Goal: Task Accomplishment & Management: Complete application form

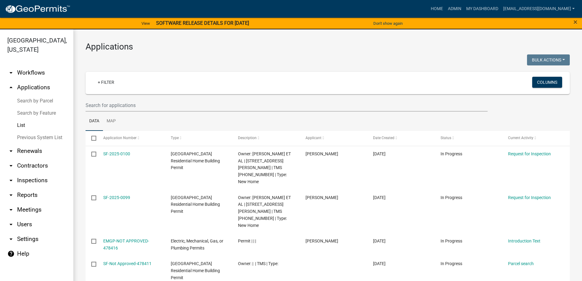
select select "3: 100"
click at [428, 6] on link "Home" at bounding box center [436, 9] width 17 height 12
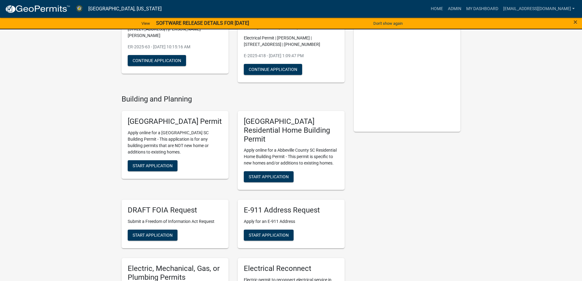
scroll to position [153, 0]
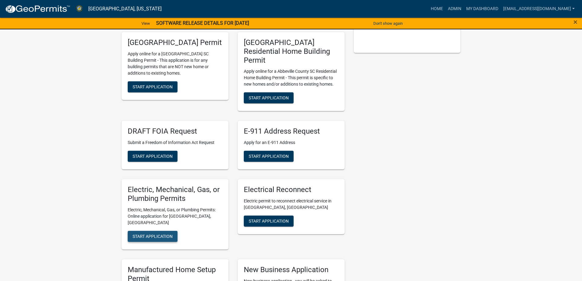
click at [169, 231] on button "Start Application" at bounding box center [153, 236] width 50 height 11
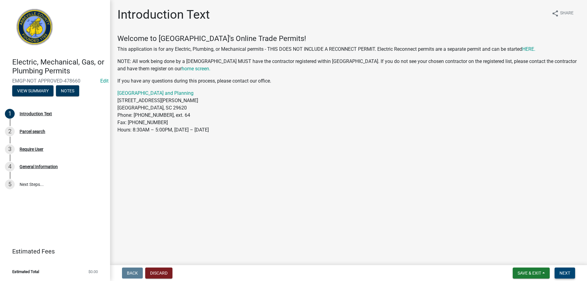
click at [560, 271] on span "Next" at bounding box center [564, 272] width 11 height 5
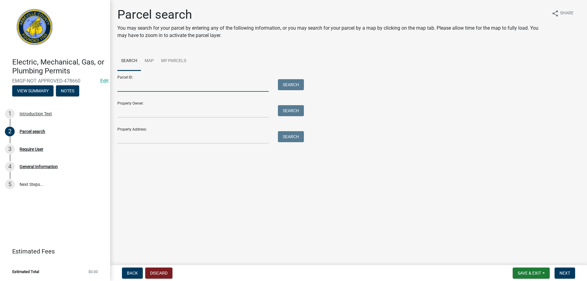
click at [146, 86] on input "Parcel ID:" at bounding box center [192, 85] width 151 height 13
type input "122-05-03-017"
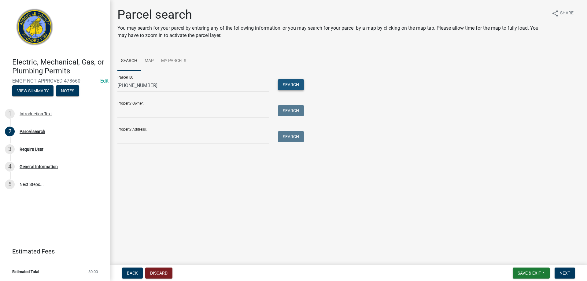
click at [287, 88] on button "Search" at bounding box center [291, 84] width 26 height 11
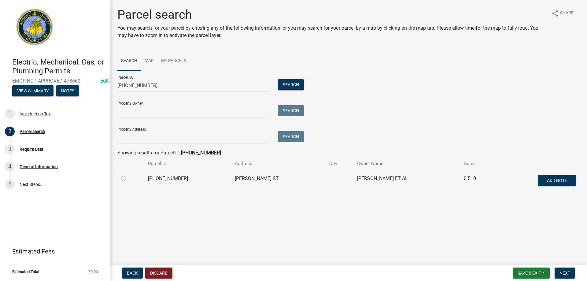
click at [128, 175] on label at bounding box center [128, 175] width 0 height 0
click at [128, 177] on input "radio" at bounding box center [130, 177] width 4 height 4
radio input "true"
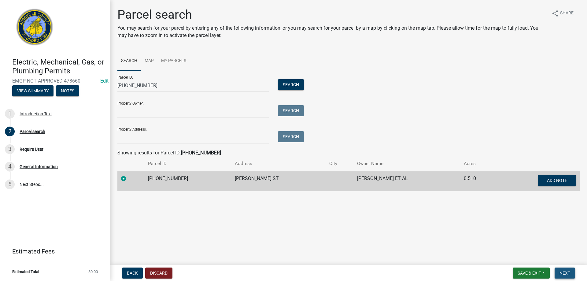
click at [562, 270] on button "Next" at bounding box center [564, 272] width 20 height 11
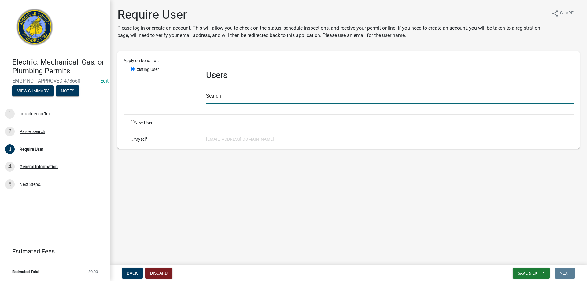
click at [219, 98] on input "text" at bounding box center [389, 97] width 367 height 13
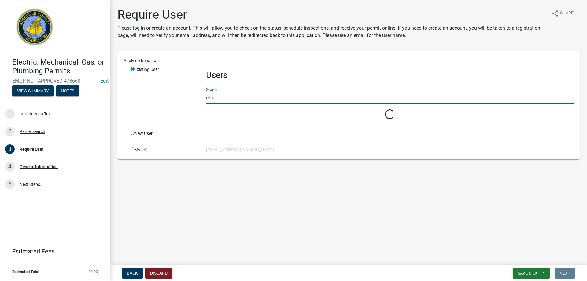
type input "efander"
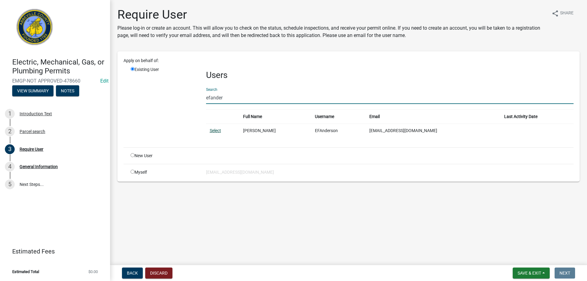
click at [214, 132] on link "Select" at bounding box center [215, 130] width 11 height 5
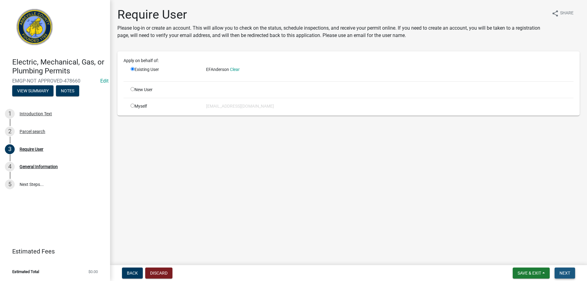
click at [560, 271] on span "Next" at bounding box center [564, 272] width 11 height 5
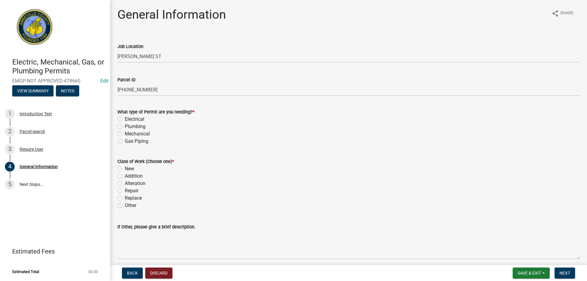
click at [116, 54] on div "Job Location BROOKS ST" at bounding box center [348, 48] width 471 height 28
click at [116, 55] on div "Job Location BROOKS ST" at bounding box center [348, 48] width 471 height 28
click at [117, 58] on div "Job Location BROOKS ST" at bounding box center [348, 48] width 471 height 28
click at [116, 57] on div "Job Location BROOKS ST" at bounding box center [348, 48] width 471 height 28
click at [117, 55] on div "Job Location BROOKS ST" at bounding box center [348, 48] width 471 height 28
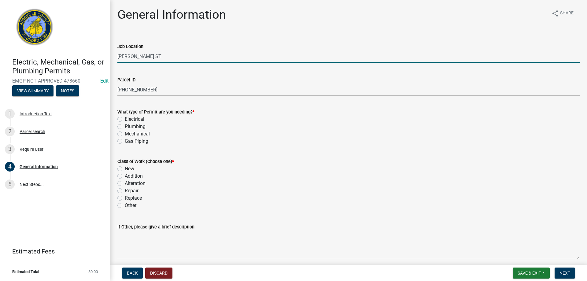
click at [117, 55] on input "BROOKS ST" at bounding box center [348, 56] width 462 height 13
type input "805 BROOKS ST"
click at [123, 118] on div "Electrical" at bounding box center [348, 119] width 462 height 7
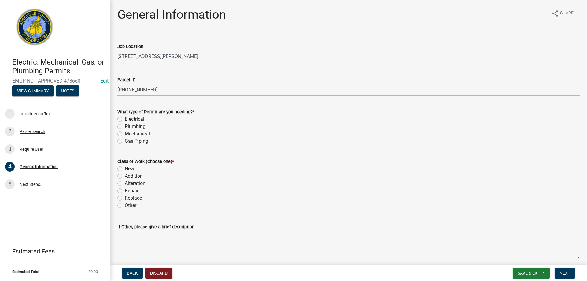
click at [125, 120] on label "Electrical" at bounding box center [135, 119] width 20 height 7
click at [125, 119] on input "Electrical" at bounding box center [127, 118] width 4 height 4
radio input "true"
click at [125, 170] on label "New" at bounding box center [129, 168] width 9 height 7
click at [125, 169] on input "New" at bounding box center [127, 167] width 4 height 4
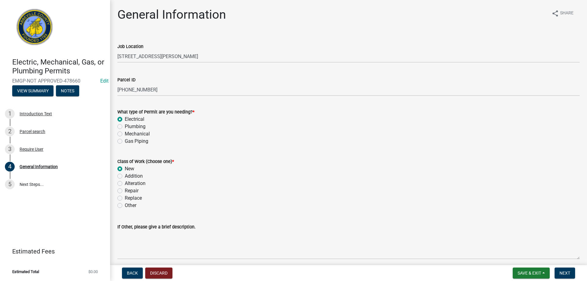
radio input "true"
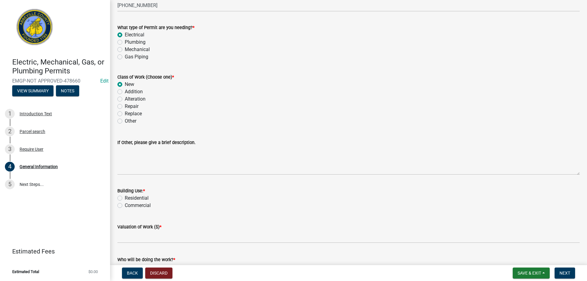
scroll to position [92, 0]
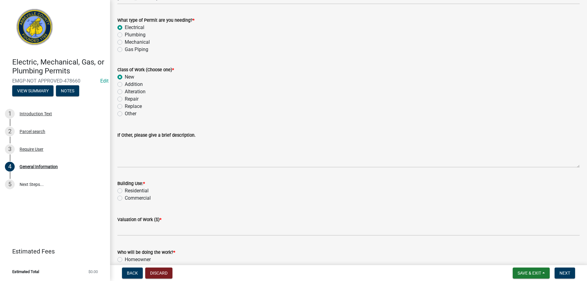
click at [125, 192] on label "Residential" at bounding box center [137, 190] width 24 height 7
click at [125, 191] on input "Residential" at bounding box center [127, 189] width 4 height 4
radio input "true"
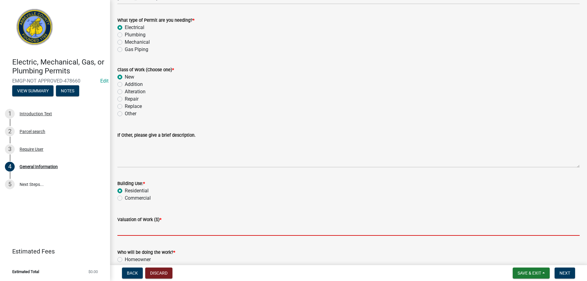
click at [125, 235] on input "text" at bounding box center [348, 229] width 462 height 13
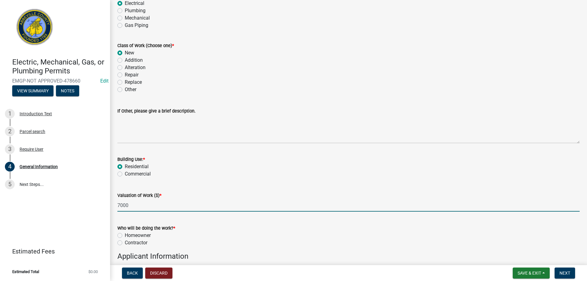
scroll to position [244, 0]
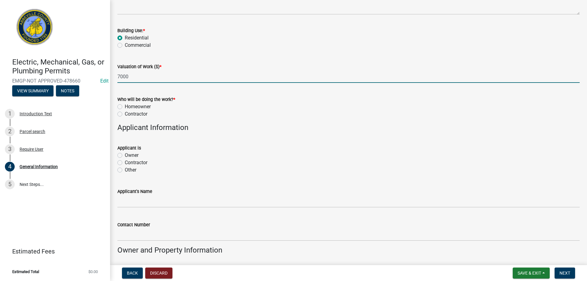
type input "7000"
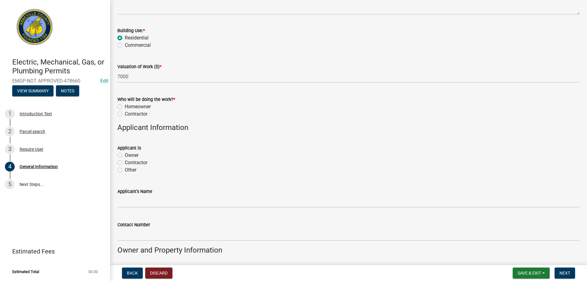
click at [125, 113] on label "Contractor" at bounding box center [136, 113] width 23 height 7
click at [125, 113] on input "Contractor" at bounding box center [127, 112] width 4 height 4
radio input "true"
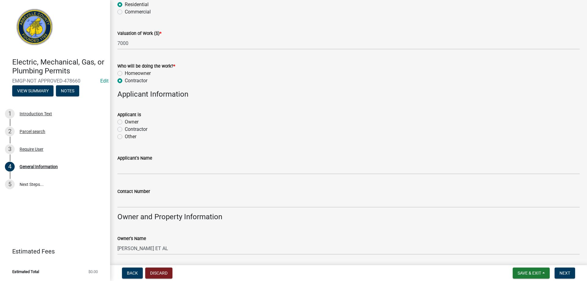
scroll to position [336, 0]
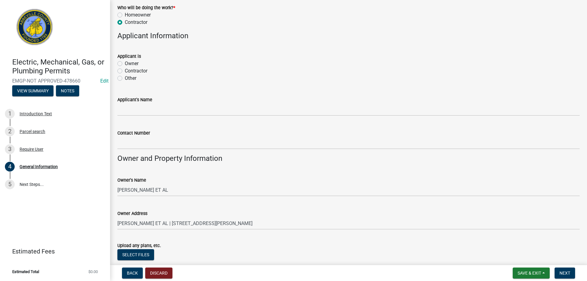
click at [125, 71] on label "Contractor" at bounding box center [136, 70] width 23 height 7
click at [125, 71] on input "Contractor" at bounding box center [127, 69] width 4 height 4
radio input "true"
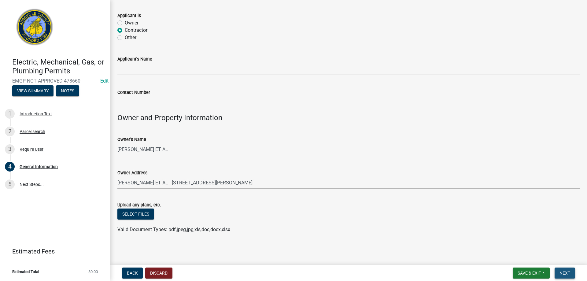
click at [570, 275] on button "Next" at bounding box center [564, 272] width 20 height 11
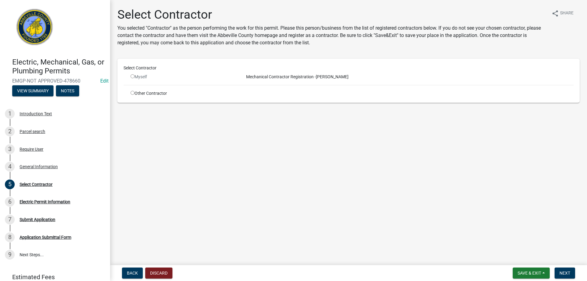
click at [127, 74] on div "Myself" at bounding box center [182, 77] width 113 height 6
click at [131, 76] on input "radio" at bounding box center [132, 76] width 4 height 4
click at [132, 76] on input "radio" at bounding box center [132, 76] width 4 height 4
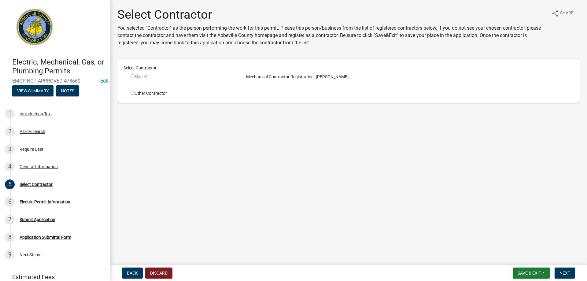
click at [132, 76] on input "radio" at bounding box center [132, 76] width 4 height 4
click at [251, 78] on span "Mechanical Contractor Registration -" at bounding box center [280, 76] width 72 height 5
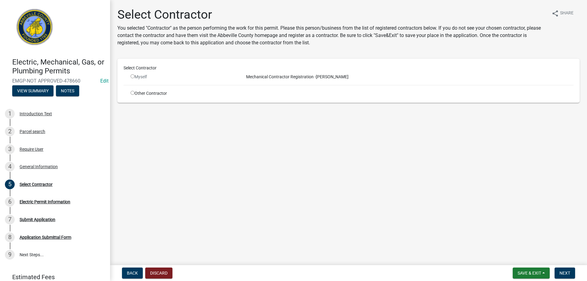
click at [261, 78] on span "Mechanical Contractor Registration -" at bounding box center [280, 76] width 72 height 5
click at [134, 76] on input "radio" at bounding box center [132, 76] width 4 height 4
click at [133, 76] on input "radio" at bounding box center [132, 76] width 4 height 4
radio input "false"
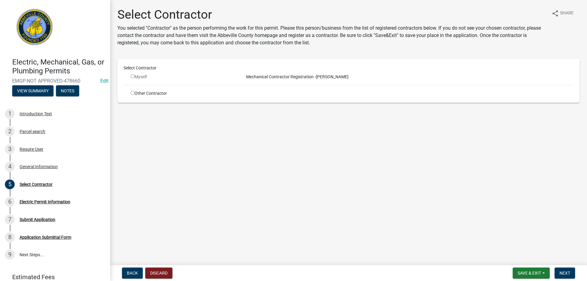
click at [131, 79] on div "Myself" at bounding box center [182, 77] width 104 height 6
click at [132, 98] on div "Select Contractor Myself Mechanical Contractor Registration - EF Anderson Other…" at bounding box center [348, 81] width 462 height 44
click at [131, 94] on input "radio" at bounding box center [132, 93] width 4 height 4
radio input "true"
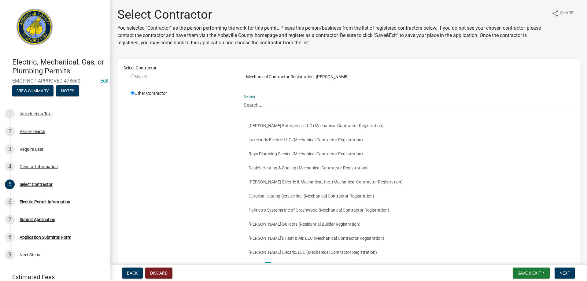
click at [253, 108] on input "Search" at bounding box center [409, 105] width 330 height 13
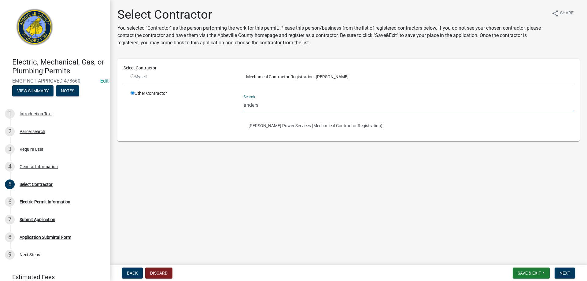
type input "anders"
click at [293, 78] on span "Mechanical Contractor Registration -" at bounding box center [280, 76] width 72 height 5
click at [131, 78] on input "radio" at bounding box center [132, 76] width 4 height 4
radio input "false"
radio input "true"
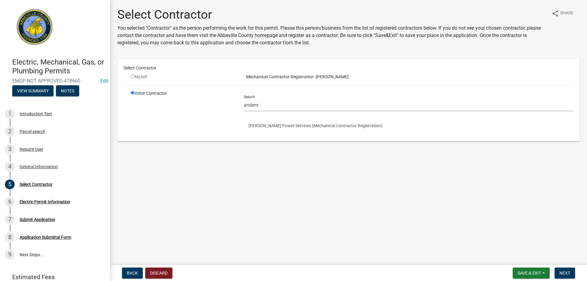
click at [131, 75] on input "radio" at bounding box center [132, 76] width 4 height 4
radio input "false"
radio input "true"
click at [127, 272] on span "Back" at bounding box center [132, 272] width 11 height 5
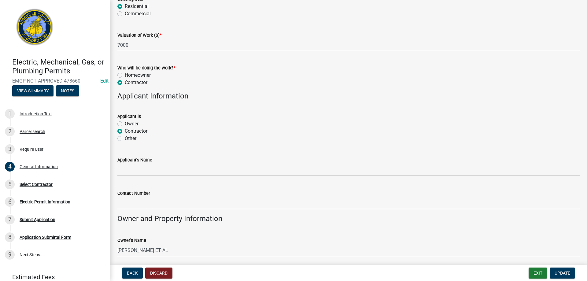
scroll to position [336, 0]
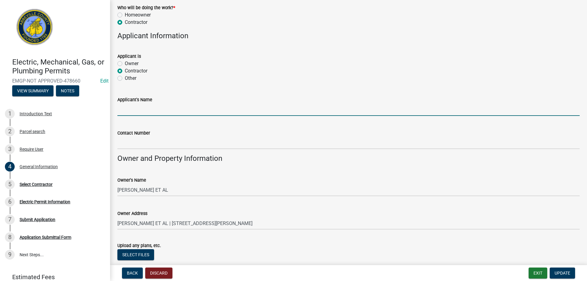
click at [130, 111] on input "Applicant's Name" at bounding box center [348, 109] width 462 height 13
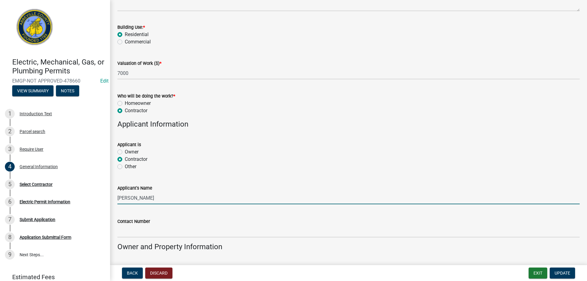
scroll to position [367, 0]
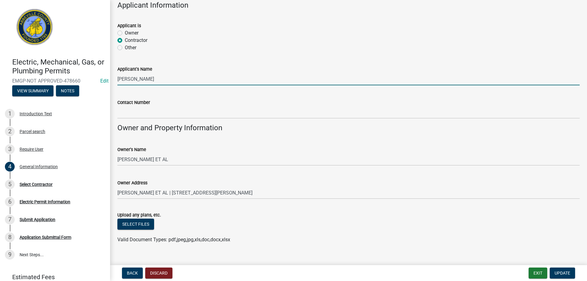
type input "E F Anderson"
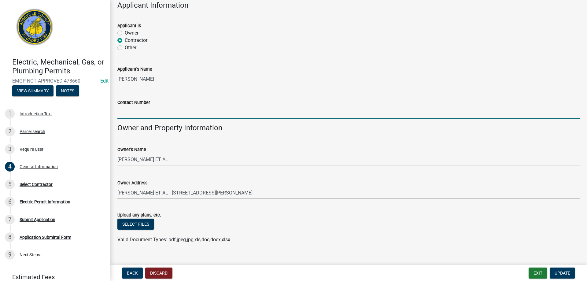
click at [135, 112] on input "Contact Number" at bounding box center [348, 112] width 462 height 13
type input "864-942-2537"
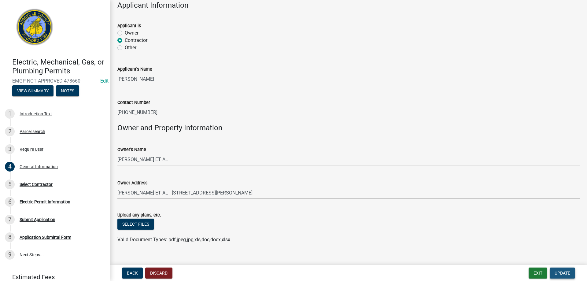
click at [559, 273] on span "Update" at bounding box center [562, 272] width 16 height 5
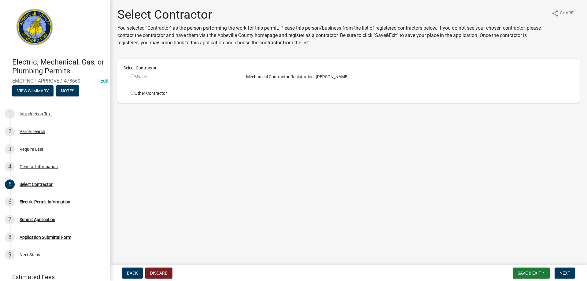
click at [131, 76] on input "radio" at bounding box center [132, 76] width 4 height 4
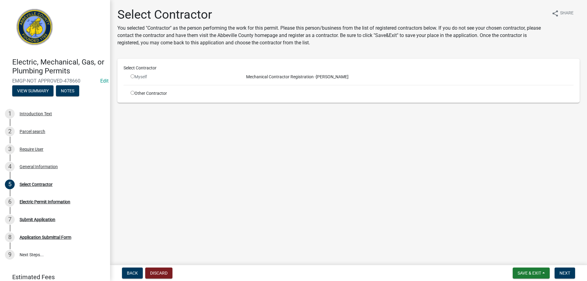
click at [131, 76] on input "radio" at bounding box center [132, 76] width 4 height 4
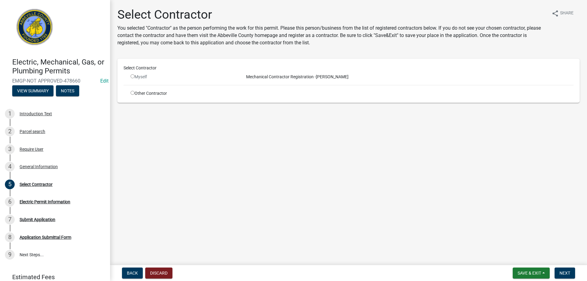
click at [131, 76] on input "radio" at bounding box center [132, 76] width 4 height 4
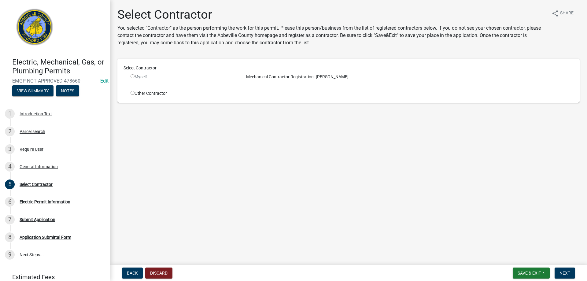
click at [131, 76] on input "radio" at bounding box center [132, 76] width 4 height 4
radio input "false"
click at [566, 273] on span "Next" at bounding box center [564, 272] width 11 height 5
click at [132, 94] on input "radio" at bounding box center [132, 93] width 4 height 4
radio input "true"
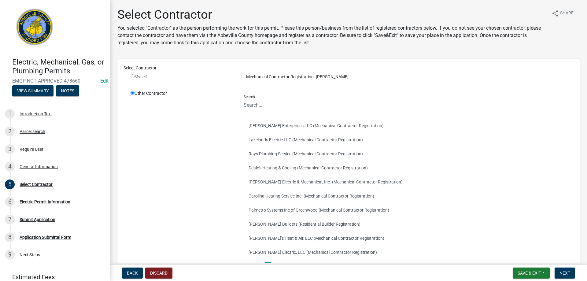
click at [163, 90] on div "Select Contractor Myself Mechanical Contractor Registration - EF Anderson Other…" at bounding box center [348, 171] width 450 height 212
click at [36, 131] on div "Parcel search" at bounding box center [33, 131] width 26 height 4
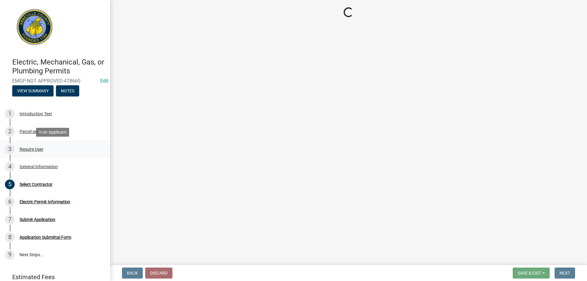
click at [37, 152] on div "3 Require User" at bounding box center [52, 149] width 95 height 10
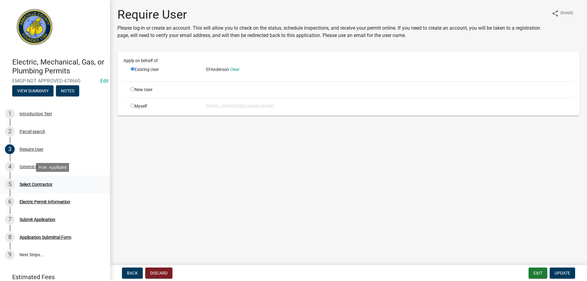
click at [27, 182] on div "Select Contractor" at bounding box center [36, 184] width 33 height 4
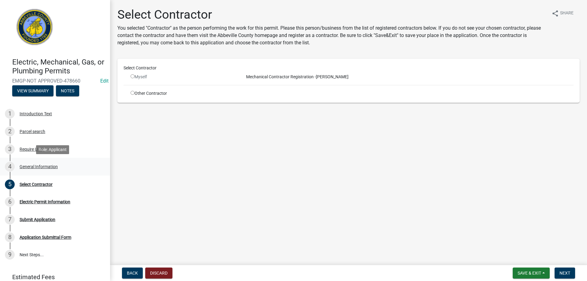
click at [28, 165] on div "General Information" at bounding box center [39, 166] width 38 height 4
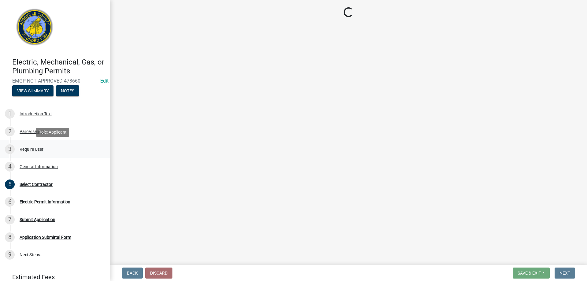
click at [26, 149] on div "Require User" at bounding box center [32, 149] width 24 height 4
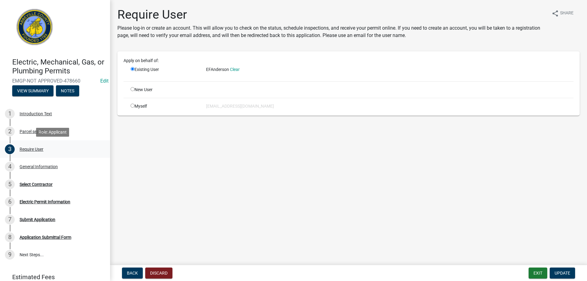
click at [25, 148] on div "Require User" at bounding box center [32, 149] width 24 height 4
click at [33, 164] on div "General Information" at bounding box center [39, 166] width 38 height 4
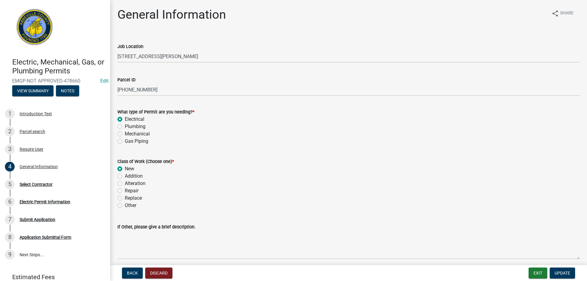
click at [125, 126] on label "Plumbing" at bounding box center [135, 126] width 21 height 7
click at [125, 126] on input "Plumbing" at bounding box center [127, 125] width 4 height 4
radio input "true"
click at [561, 273] on span "Update" at bounding box center [562, 272] width 16 height 5
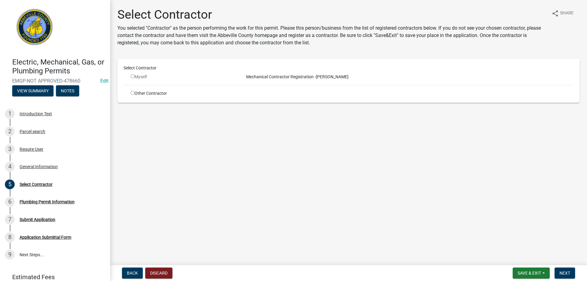
click at [130, 76] on input "radio" at bounding box center [132, 76] width 4 height 4
click at [131, 76] on input "radio" at bounding box center [132, 76] width 4 height 4
radio input "false"
click at [38, 168] on div "General Information" at bounding box center [39, 166] width 38 height 4
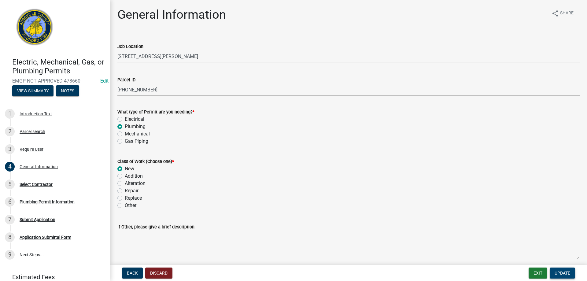
click at [556, 271] on span "Update" at bounding box center [562, 272] width 16 height 5
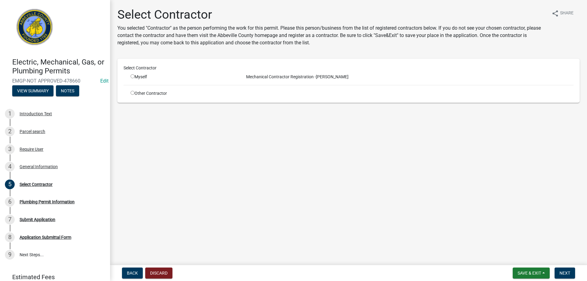
click at [130, 76] on div "Myself" at bounding box center [182, 77] width 113 height 6
click at [133, 78] on input "radio" at bounding box center [132, 76] width 4 height 4
radio input "true"
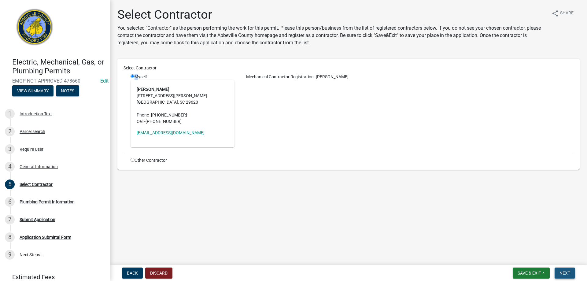
click at [561, 271] on span "Next" at bounding box center [564, 272] width 11 height 5
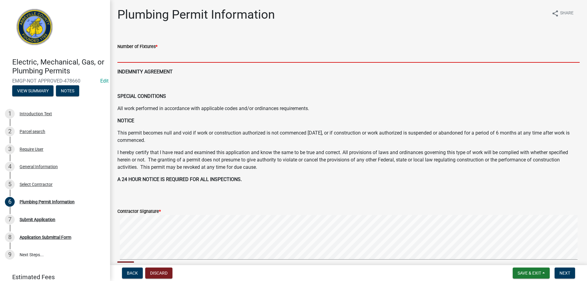
click at [198, 61] on input "text" at bounding box center [348, 56] width 462 height 13
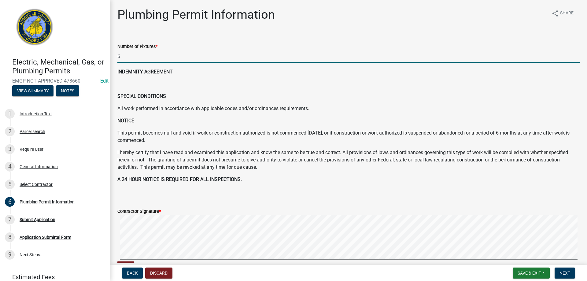
click at [582, 281] on html "Internet Explorer does NOT work with GeoPermits. Get a new browser for more sec…" at bounding box center [293, 140] width 587 height 281
type input "6"
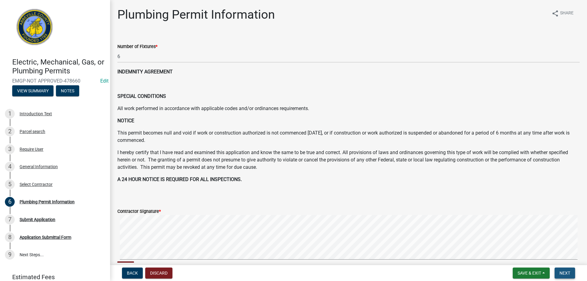
click at [568, 272] on span "Next" at bounding box center [564, 272] width 11 height 5
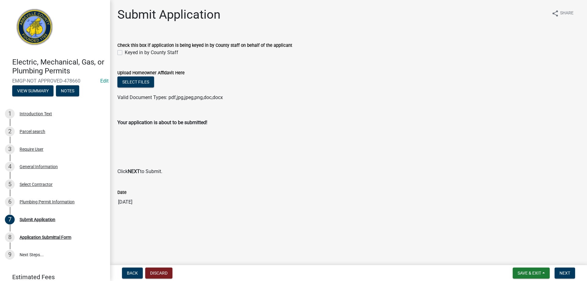
click at [122, 53] on div "Keyed in by County Staff" at bounding box center [348, 52] width 462 height 7
click at [32, 167] on div "General Information" at bounding box center [39, 166] width 38 height 4
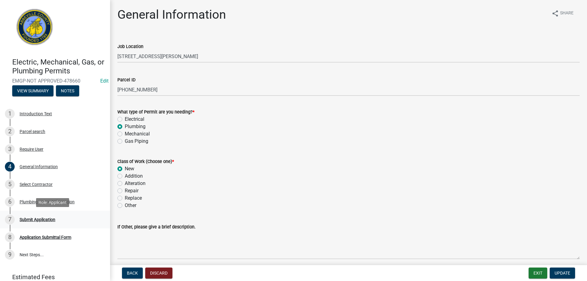
click at [34, 220] on div "Submit Application" at bounding box center [38, 219] width 36 height 4
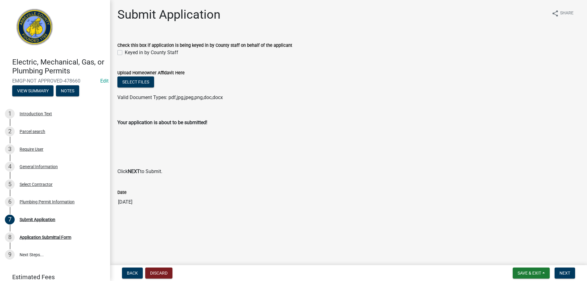
click at [124, 52] on div "Keyed in by County Staff" at bounding box center [348, 52] width 462 height 7
click at [35, 163] on div "4 General Information" at bounding box center [52, 167] width 95 height 10
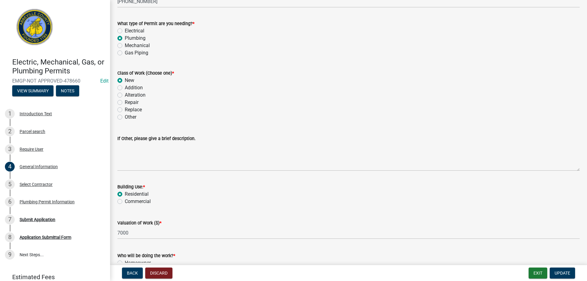
scroll to position [92, 0]
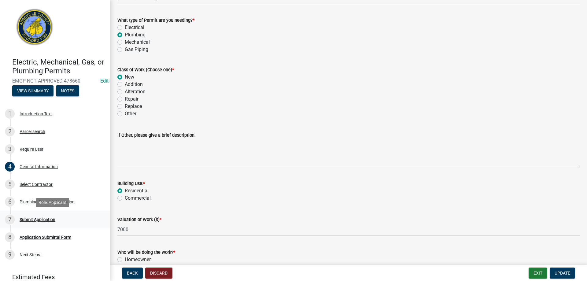
click at [44, 220] on div "Submit Application" at bounding box center [38, 219] width 36 height 4
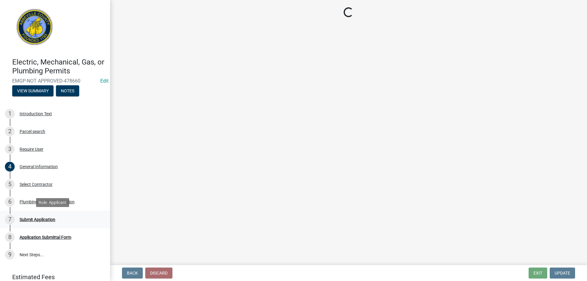
scroll to position [0, 0]
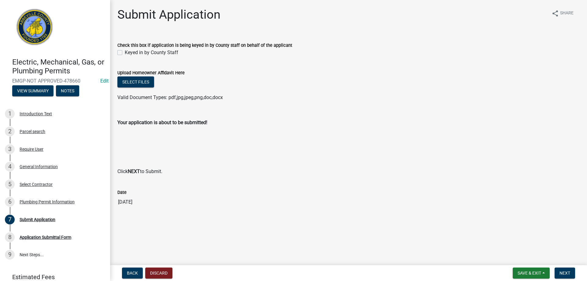
click at [125, 52] on label "Keyed in by County Staff" at bounding box center [151, 52] width 53 height 7
click at [125, 52] on input "Keyed in by County Staff" at bounding box center [127, 51] width 4 height 4
checkbox input "true"
click at [556, 272] on button "Next" at bounding box center [564, 272] width 20 height 11
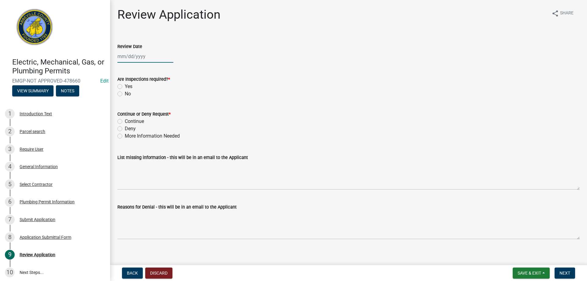
click at [151, 60] on div at bounding box center [145, 56] width 56 height 13
select select "9"
select select "2025"
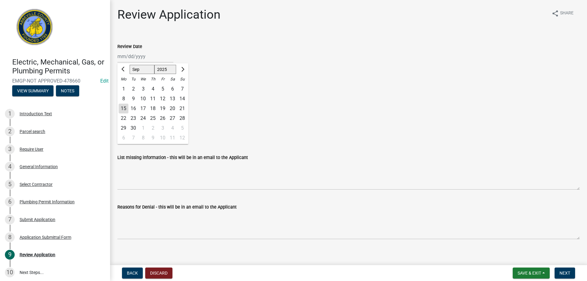
click at [123, 105] on div "15" at bounding box center [124, 109] width 10 height 10
type input "09/15/2025"
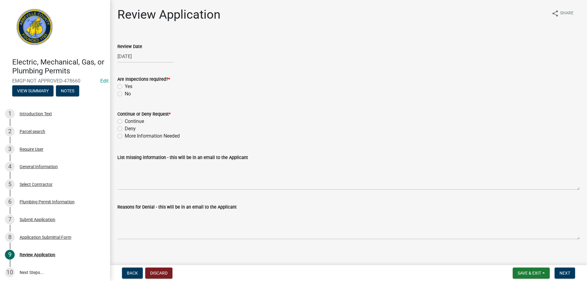
click at [125, 86] on label "Yes" at bounding box center [129, 86] width 8 height 7
click at [125, 86] on input "Yes" at bounding box center [127, 85] width 4 height 4
radio input "true"
click at [125, 120] on label "Continue" at bounding box center [134, 121] width 19 height 7
click at [125, 120] on input "Continue" at bounding box center [127, 120] width 4 height 4
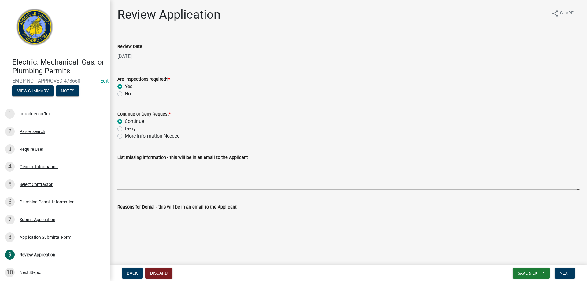
radio input "true"
click at [569, 275] on span "Next" at bounding box center [564, 272] width 11 height 5
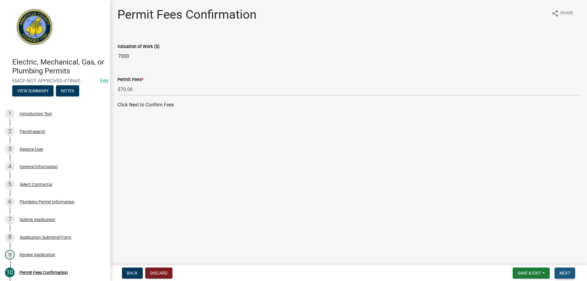
click at [571, 273] on button "Next" at bounding box center [564, 272] width 20 height 11
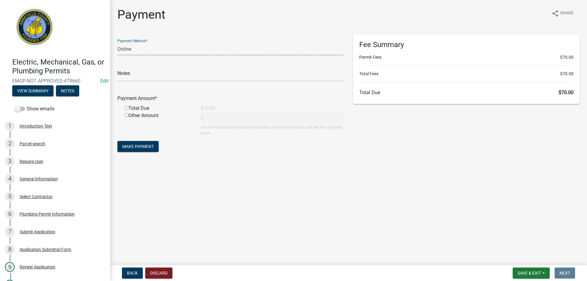
click at [138, 51] on select "Credit Card POS Check Cash Online" at bounding box center [230, 49] width 226 height 13
select select "1: 0"
click at [117, 43] on select "Credit Card POS Check Cash Online" at bounding box center [230, 49] width 226 height 13
click at [136, 79] on input "text" at bounding box center [230, 75] width 226 height 13
type input "6090"
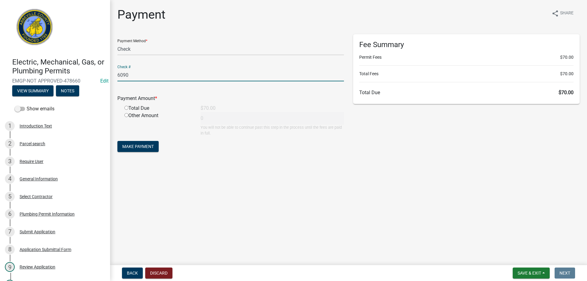
drag, startPoint x: 127, startPoint y: 107, endPoint x: 127, endPoint y: 113, distance: 5.8
click at [127, 108] on input "radio" at bounding box center [126, 108] width 4 height 4
radio input "true"
type input "70"
click at [139, 149] on span "Make Payment" at bounding box center [137, 146] width 31 height 5
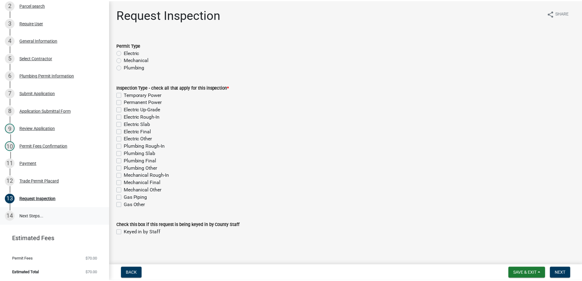
scroll to position [140, 0]
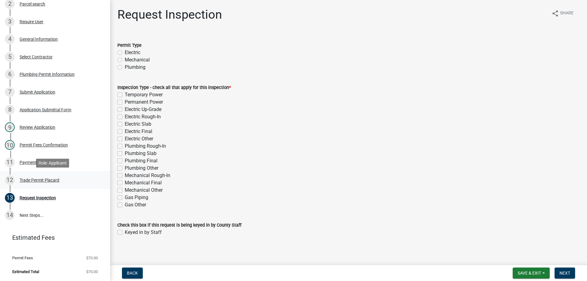
click at [25, 184] on div "12 Trade Permit Placard" at bounding box center [52, 180] width 95 height 10
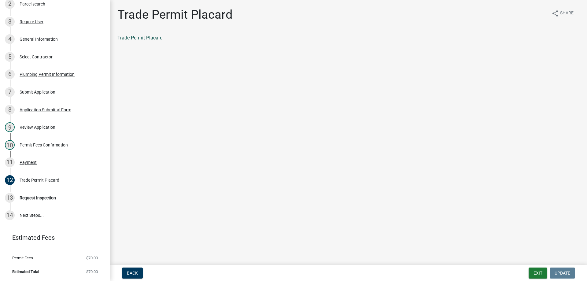
click at [148, 39] on link "Trade Permit Placard" at bounding box center [139, 38] width 45 height 6
click at [28, 160] on div "Payment" at bounding box center [28, 162] width 17 height 4
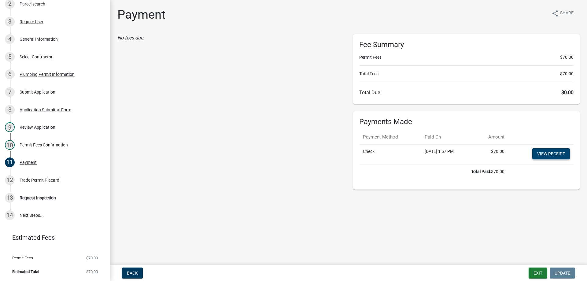
click at [549, 157] on link "View receipt" at bounding box center [551, 153] width 38 height 11
click at [534, 275] on button "Exit" at bounding box center [537, 272] width 19 height 11
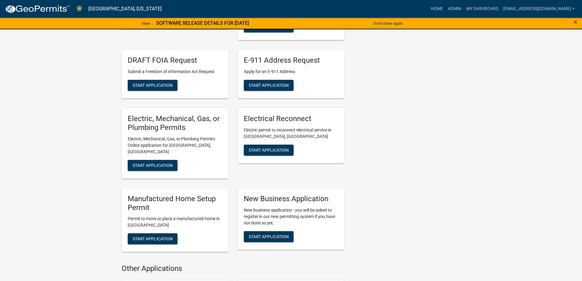
scroll to position [214, 0]
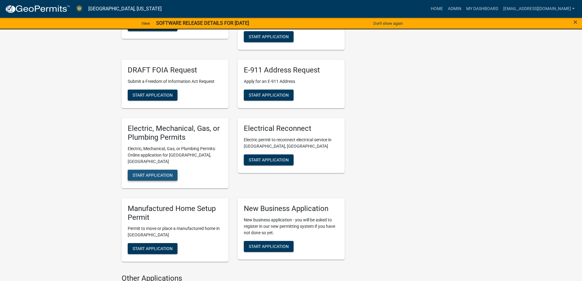
click at [147, 172] on span "Start Application" at bounding box center [153, 174] width 40 height 5
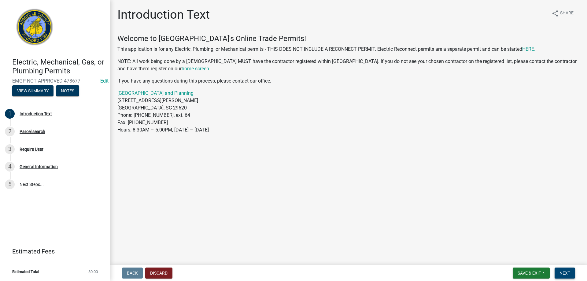
click at [558, 273] on button "Next" at bounding box center [564, 272] width 20 height 11
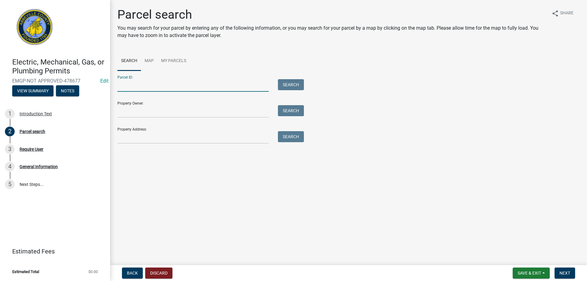
click at [133, 87] on input "Parcel ID:" at bounding box center [192, 85] width 151 height 13
type input "122-05-03-017"
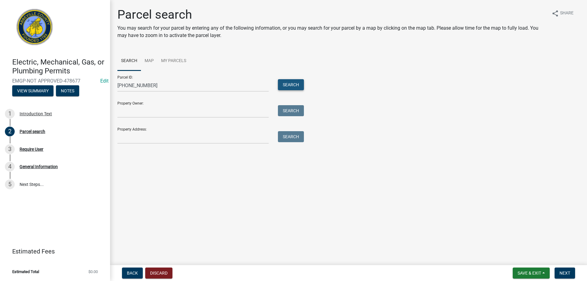
click at [289, 84] on button "Search" at bounding box center [291, 84] width 26 height 11
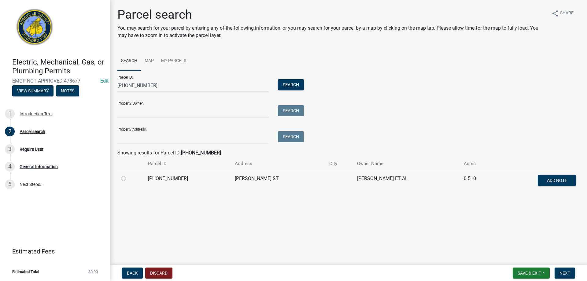
click at [128, 175] on label at bounding box center [128, 175] width 0 height 0
click at [128, 179] on input "radio" at bounding box center [130, 177] width 4 height 4
radio input "true"
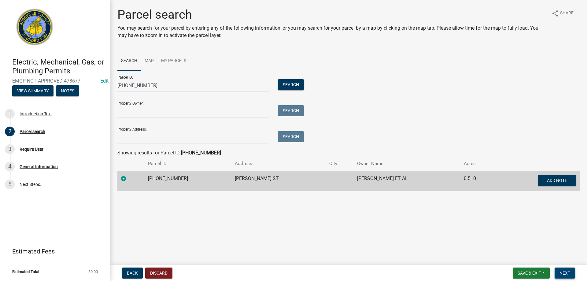
click at [569, 272] on span "Next" at bounding box center [564, 272] width 11 height 5
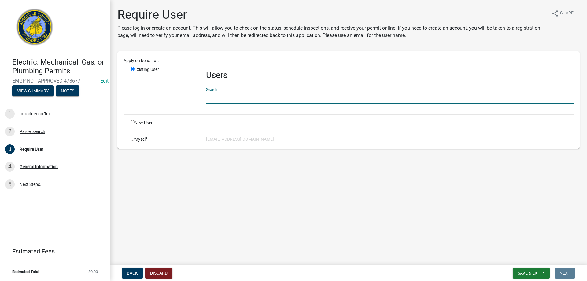
click at [222, 101] on input "text" at bounding box center [389, 97] width 367 height 13
type input "efander"
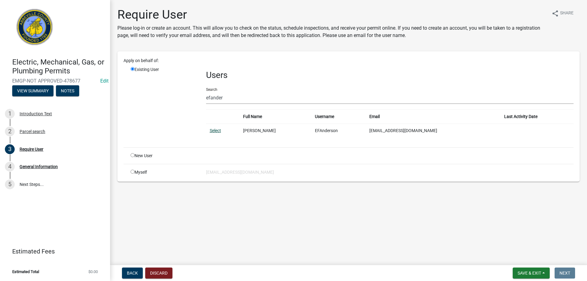
click at [215, 132] on link "Select" at bounding box center [215, 130] width 11 height 5
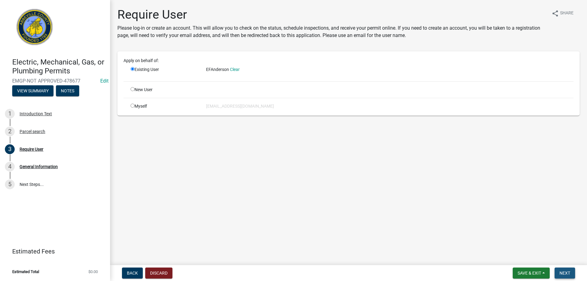
click at [564, 272] on span "Next" at bounding box center [564, 272] width 11 height 5
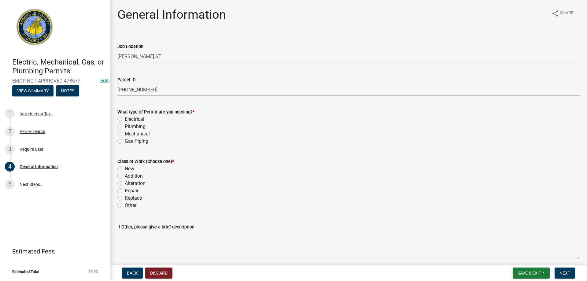
click at [115, 55] on div "Job Location BROOKS ST" at bounding box center [348, 48] width 471 height 28
click at [116, 55] on div "Job Location BROOKS ST" at bounding box center [348, 48] width 471 height 28
click at [117, 56] on div "Job Location BROOKS ST" at bounding box center [348, 48] width 471 height 28
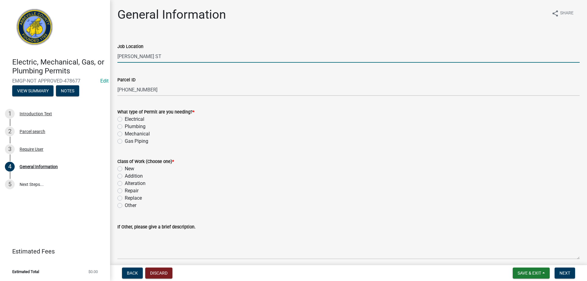
click at [117, 56] on input "BROOKS ST" at bounding box center [348, 56] width 462 height 13
type input "803 BROOKS ST"
click at [125, 127] on label "Plumbing" at bounding box center [135, 126] width 21 height 7
click at [125, 127] on input "Plumbing" at bounding box center [127, 125] width 4 height 4
radio input "true"
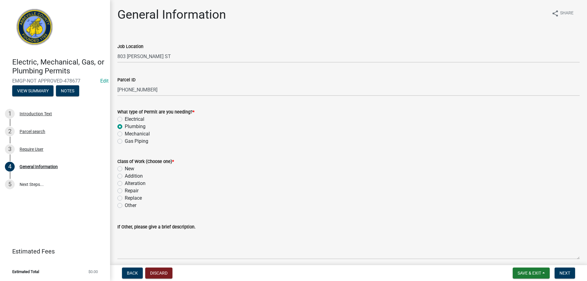
click at [117, 167] on div "Class of Work (Choose one) * New Addition Alteration Repair Replace Other" at bounding box center [348, 179] width 471 height 59
click at [125, 169] on label "New" at bounding box center [129, 168] width 9 height 7
click at [125, 169] on input "New" at bounding box center [127, 167] width 4 height 4
radio input "true"
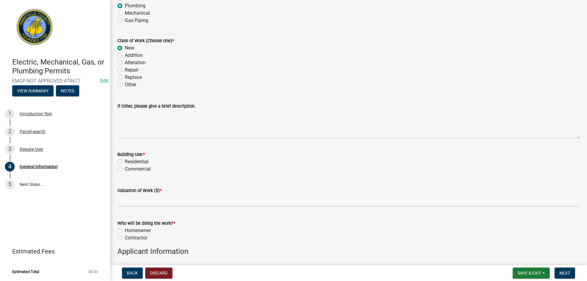
scroll to position [122, 0]
click at [125, 160] on label "Residential" at bounding box center [137, 159] width 24 height 7
click at [125, 160] on input "Residential" at bounding box center [127, 158] width 4 height 4
radio input "true"
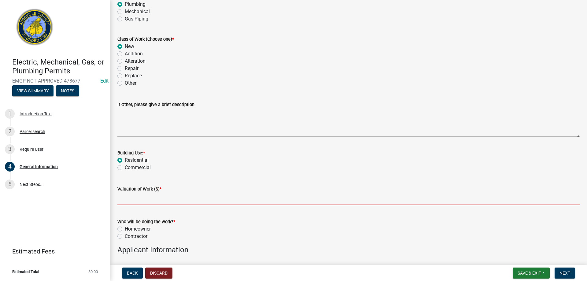
click at [124, 199] on input "text" at bounding box center [348, 199] width 462 height 13
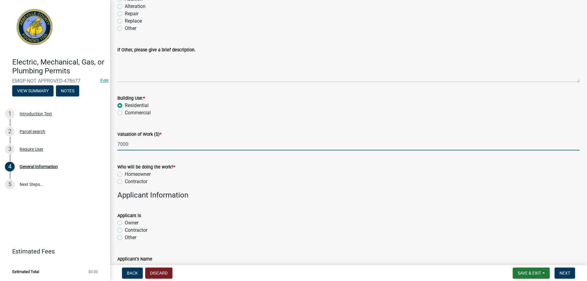
scroll to position [183, 0]
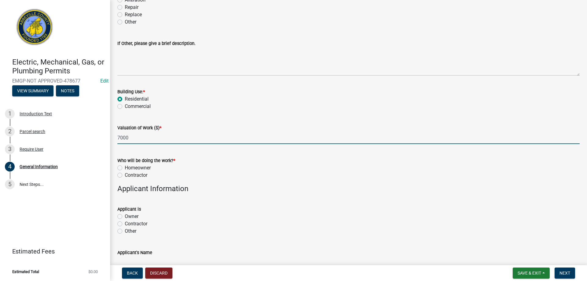
type input "7000"
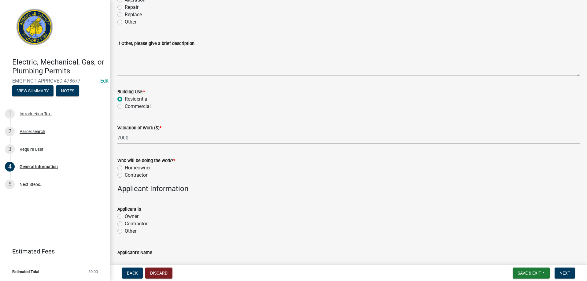
click at [125, 175] on label "Contractor" at bounding box center [136, 174] width 23 height 7
click at [125, 175] on input "Contractor" at bounding box center [127, 173] width 4 height 4
radio input "true"
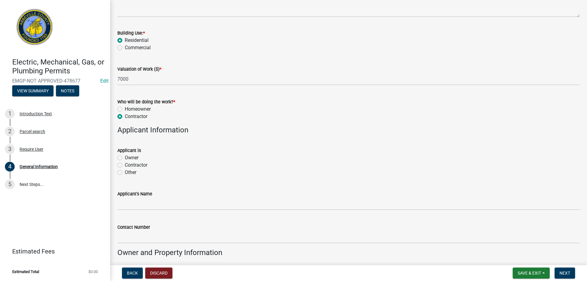
scroll to position [244, 0]
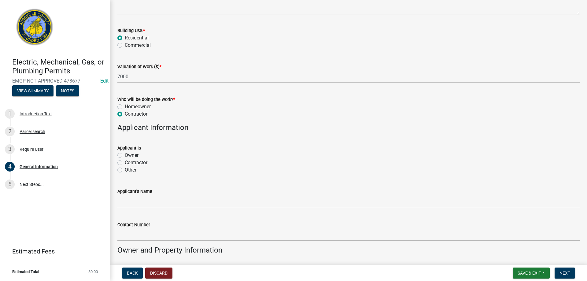
click at [125, 163] on label "Contractor" at bounding box center [136, 162] width 23 height 7
click at [125, 163] on input "Contractor" at bounding box center [127, 161] width 4 height 4
radio input "true"
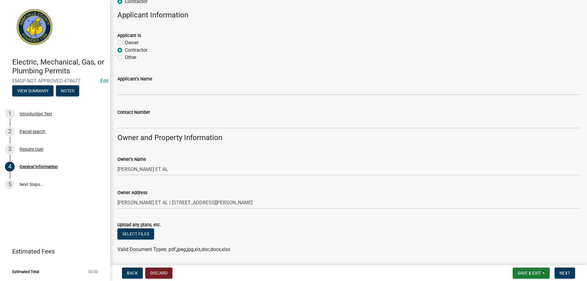
scroll to position [346, 0]
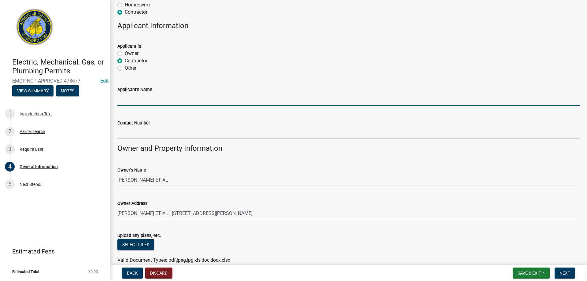
click at [139, 104] on input "Applicant's Name" at bounding box center [348, 99] width 462 height 13
type input "E F Anderson"
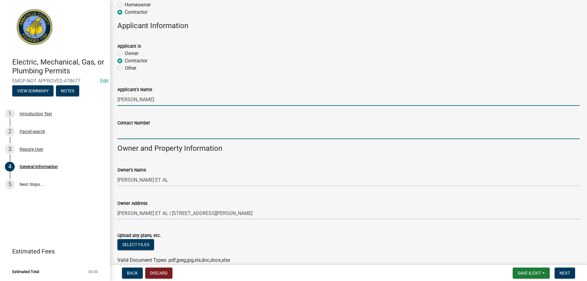
click at [138, 136] on input "Contact Number" at bounding box center [348, 133] width 462 height 13
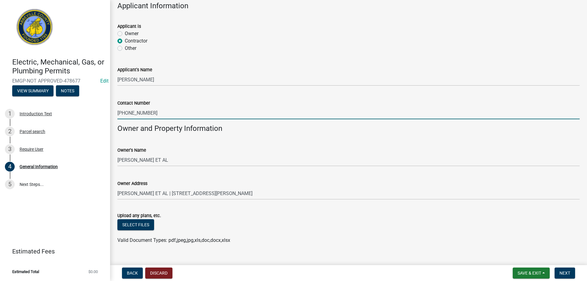
scroll to position [377, 0]
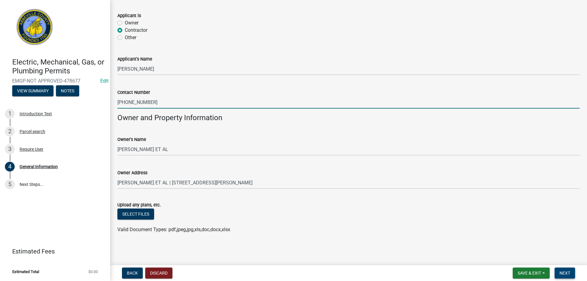
type input "864-942-2537"
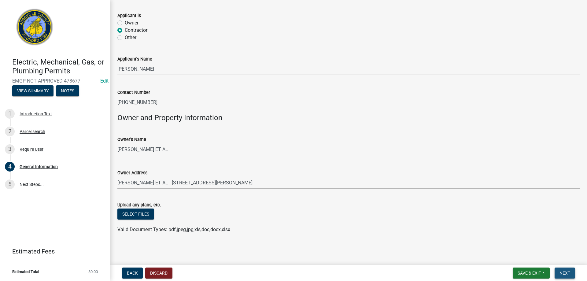
click at [568, 276] on button "Next" at bounding box center [564, 272] width 20 height 11
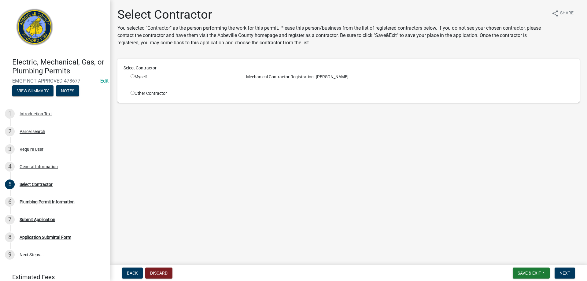
click at [133, 76] on input "radio" at bounding box center [132, 76] width 4 height 4
radio input "true"
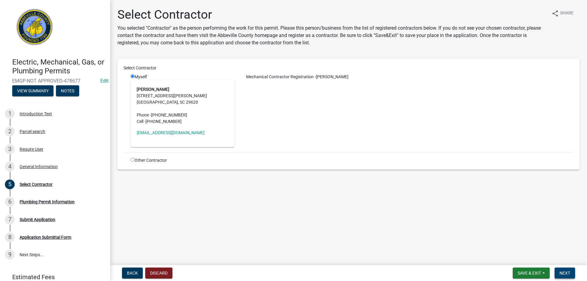
click at [571, 273] on button "Next" at bounding box center [564, 272] width 20 height 11
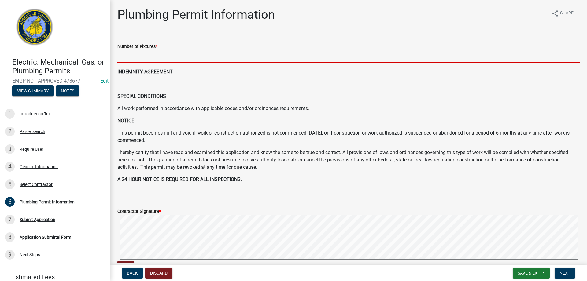
click at [129, 51] on input "text" at bounding box center [348, 56] width 462 height 13
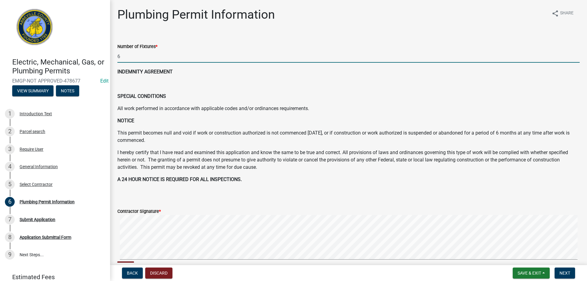
click at [560, 263] on div "Electric, Mechanical, Gas, or Plumbing Permits EMGP-NOT APPROVED-478677 Edit Vi…" at bounding box center [293, 140] width 587 height 281
click at [580, 222] on div "Plumbing Permit Information share Share Number of Fixtures * 6 INDEMNITY AGREEM…" at bounding box center [348, 162] width 477 height 310
type input "6"
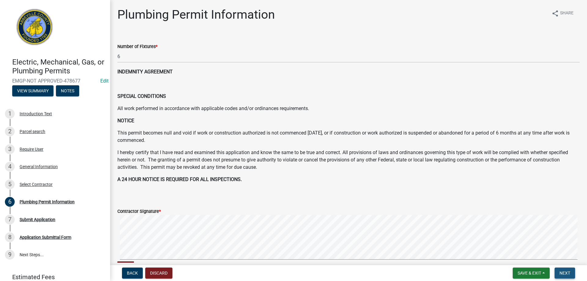
click at [571, 274] on button "Next" at bounding box center [564, 272] width 20 height 11
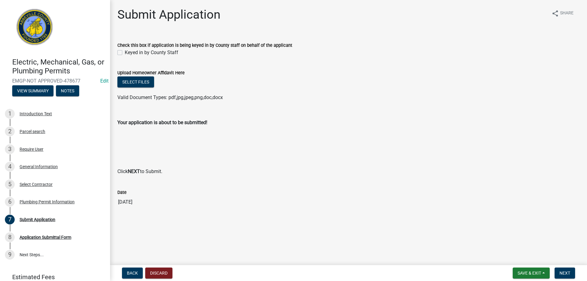
click at [125, 53] on label "Keyed in by County Staff" at bounding box center [151, 52] width 53 height 7
click at [125, 53] on input "Keyed in by County Staff" at bounding box center [127, 51] width 4 height 4
checkbox input "true"
click at [567, 268] on button "Next" at bounding box center [564, 272] width 20 height 11
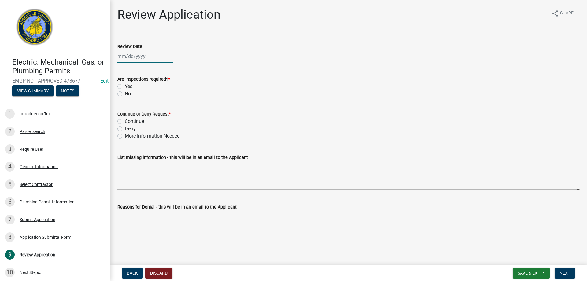
click at [144, 60] on div at bounding box center [145, 56] width 56 height 13
select select "9"
select select "2025"
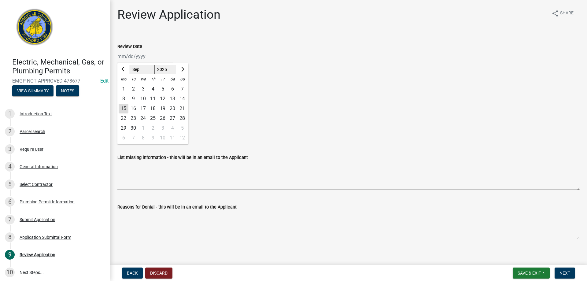
click at [122, 108] on div "15" at bounding box center [124, 109] width 10 height 10
type input "09/15/2025"
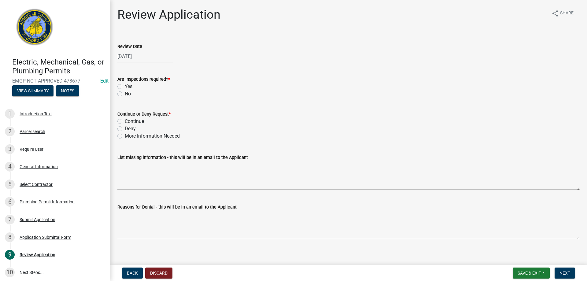
click at [125, 85] on label "Yes" at bounding box center [129, 86] width 8 height 7
click at [125, 85] on input "Yes" at bounding box center [127, 85] width 4 height 4
radio input "true"
click at [119, 117] on div "Continue or Deny Request *" at bounding box center [348, 113] width 462 height 7
click at [125, 120] on label "Continue" at bounding box center [134, 121] width 19 height 7
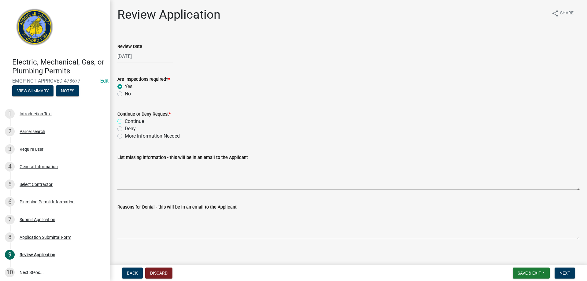
click at [125, 120] on input "Continue" at bounding box center [127, 120] width 4 height 4
radio input "true"
click at [571, 274] on button "Next" at bounding box center [564, 272] width 20 height 11
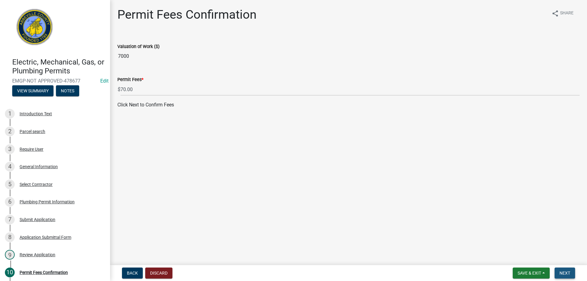
click at [561, 273] on span "Next" at bounding box center [564, 272] width 11 height 5
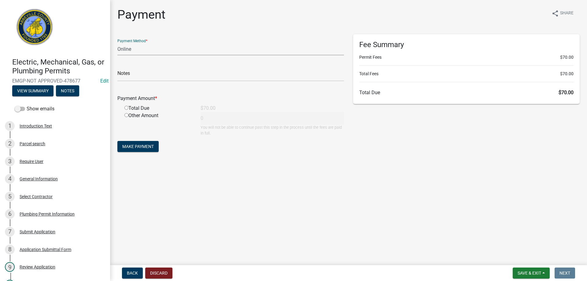
click at [132, 52] on select "Credit Card POS Check Cash Online" at bounding box center [230, 49] width 226 height 13
select select "1: 0"
click at [117, 43] on select "Credit Card POS Check Cash Online" at bounding box center [230, 49] width 226 height 13
click at [131, 75] on input "text" at bounding box center [230, 75] width 226 height 13
type input "6090"
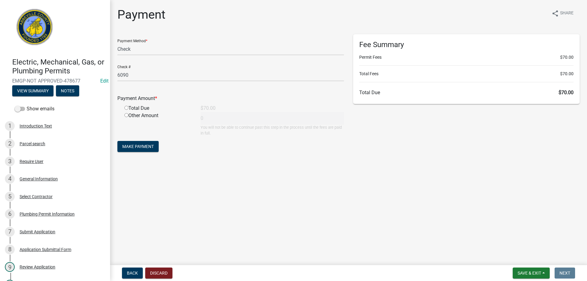
click at [127, 106] on input "radio" at bounding box center [126, 108] width 4 height 4
radio input "true"
type input "70"
click at [137, 145] on span "Make Payment" at bounding box center [137, 146] width 31 height 5
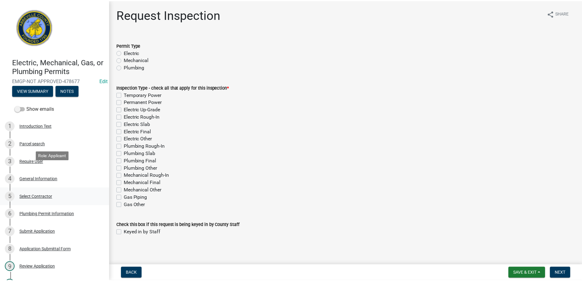
scroll to position [140, 0]
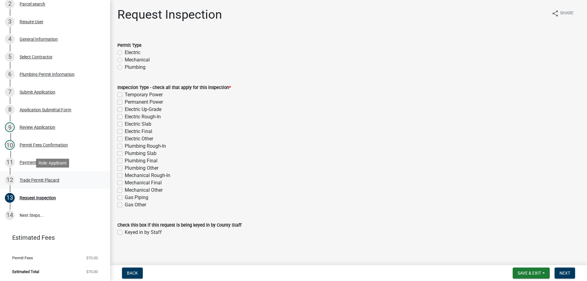
click at [31, 182] on div "Trade Permit Placard" at bounding box center [40, 180] width 40 height 4
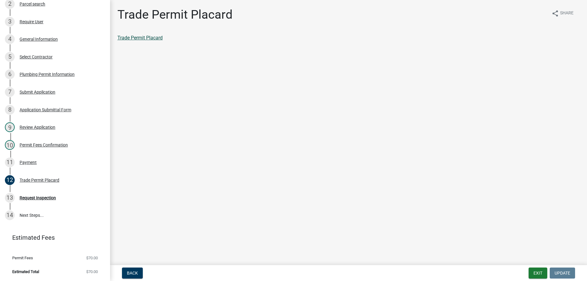
click at [149, 40] on link "Trade Permit Placard" at bounding box center [139, 38] width 45 height 6
click at [26, 165] on div "11 Payment" at bounding box center [52, 162] width 95 height 10
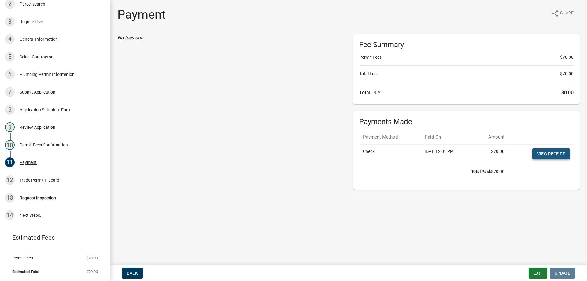
click at [544, 155] on link "View receipt" at bounding box center [551, 153] width 38 height 11
click at [535, 273] on button "Exit" at bounding box center [537, 272] width 19 height 11
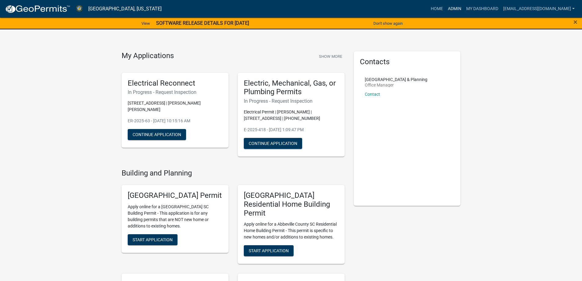
click at [446, 8] on link "Admin" at bounding box center [455, 9] width 18 height 12
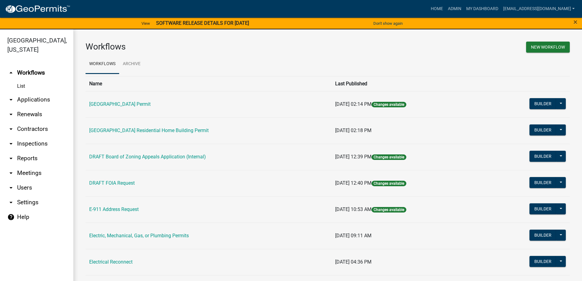
click at [20, 101] on link "arrow_drop_down Applications" at bounding box center [36, 99] width 73 height 15
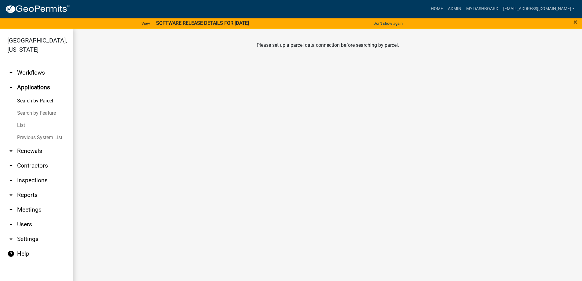
click at [21, 124] on link "List" at bounding box center [36, 125] width 73 height 12
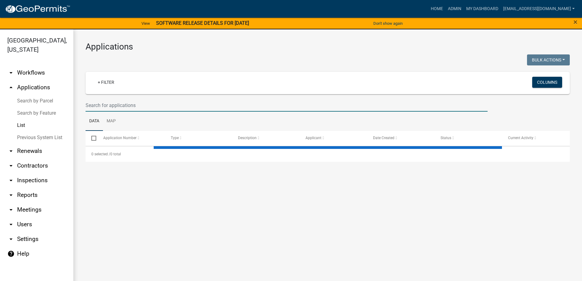
click at [129, 106] on input "text" at bounding box center [287, 105] width 402 height 13
select select "3: 100"
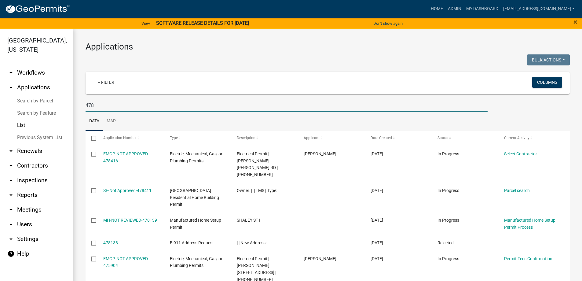
drag, startPoint x: 109, startPoint y: 107, endPoint x: 61, endPoint y: 103, distance: 47.6
click at [61, 103] on div "Abbeville County, South Carolina arrow_drop_down Workflows List arrow_drop_up A…" at bounding box center [291, 158] width 582 height 259
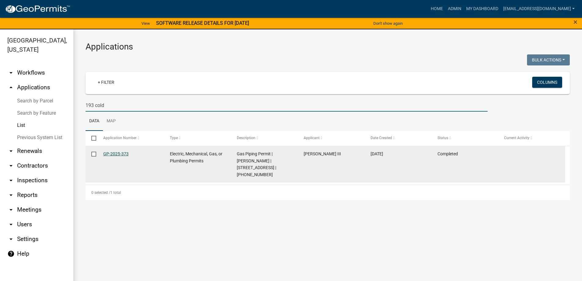
type input "193 cold"
click at [112, 151] on link "GP-2025-373" at bounding box center [115, 153] width 25 height 5
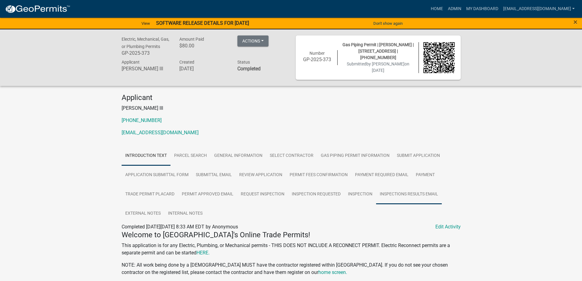
click at [395, 195] on link "Inspections Results Email" at bounding box center [409, 195] width 66 height 20
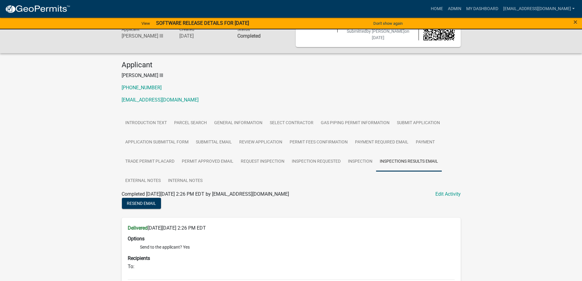
scroll to position [31, 0]
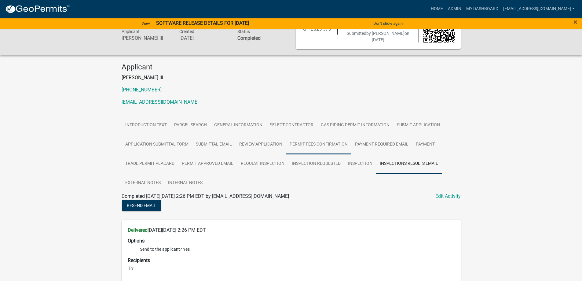
click at [316, 142] on link "Permit Fees Confirmation" at bounding box center [318, 145] width 65 height 20
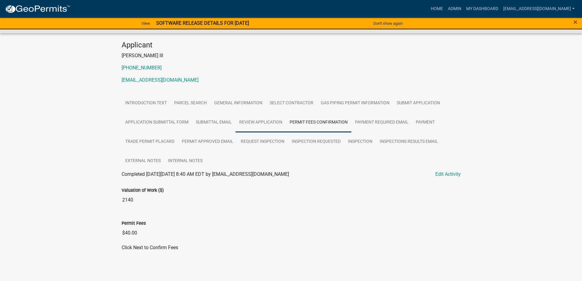
scroll to position [53, 0]
click at [364, 104] on link "Gas Piping Permit Information" at bounding box center [355, 103] width 76 height 20
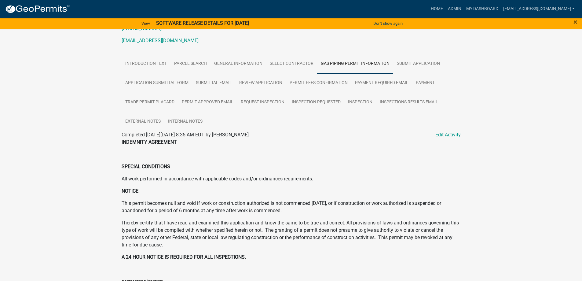
scroll to position [92, 0]
click at [300, 63] on link "Select Contractor" at bounding box center [291, 64] width 51 height 20
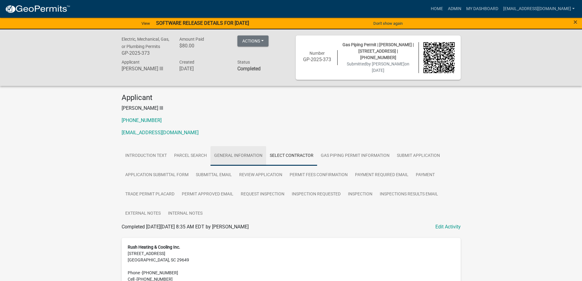
click at [240, 156] on link "General Information" at bounding box center [239, 156] width 56 height 20
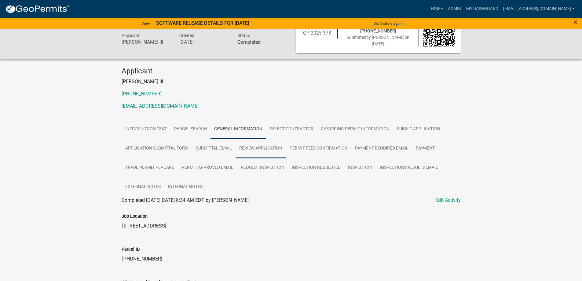
scroll to position [20, 0]
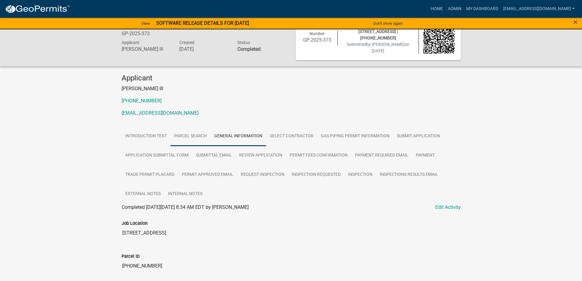
click at [198, 133] on link "Parcel search" at bounding box center [191, 137] width 40 height 20
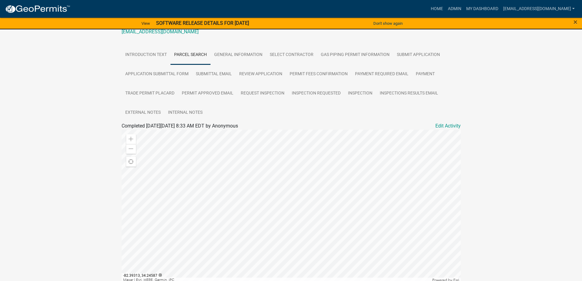
scroll to position [71, 0]
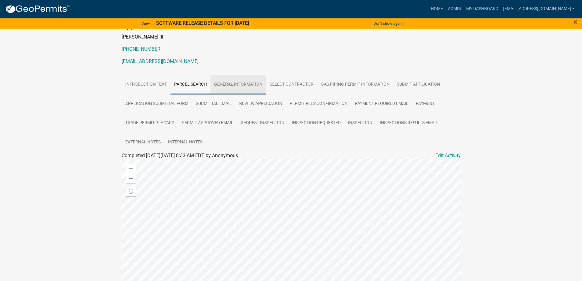
click at [260, 87] on link "General Information" at bounding box center [239, 85] width 56 height 20
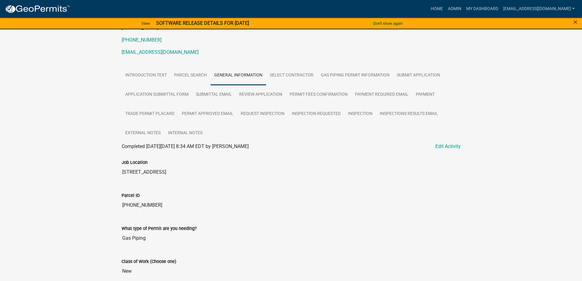
scroll to position [0, 0]
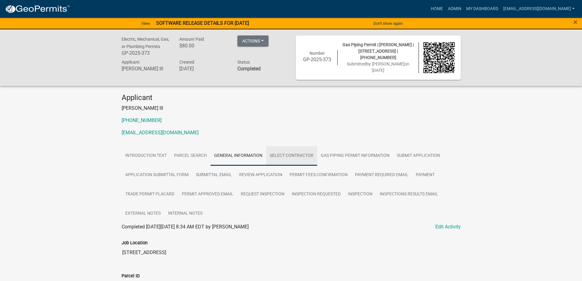
click at [300, 154] on link "Select Contractor" at bounding box center [291, 156] width 51 height 20
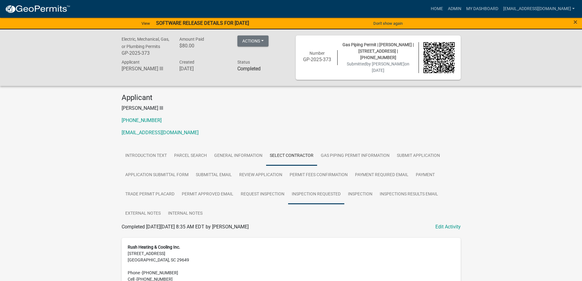
scroll to position [50, 0]
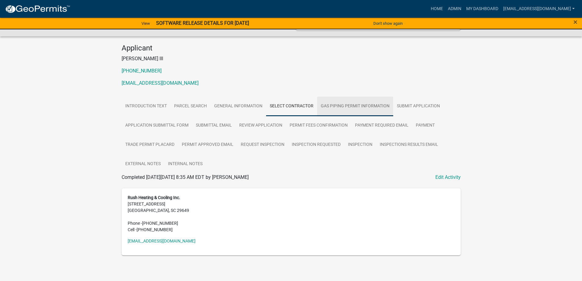
click at [345, 106] on link "Gas Piping Permit Information" at bounding box center [355, 107] width 76 height 20
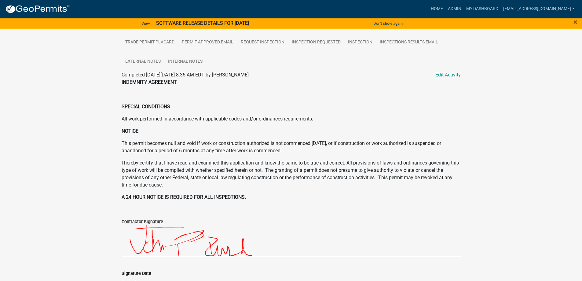
scroll to position [68, 0]
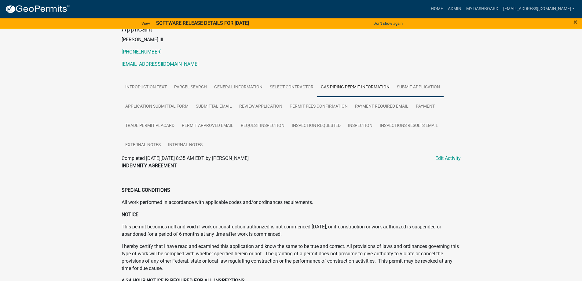
click at [411, 87] on link "Submit Application" at bounding box center [418, 88] width 50 height 20
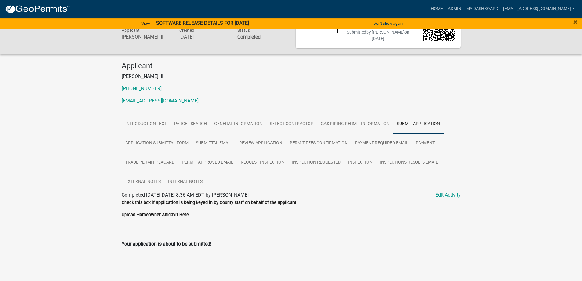
scroll to position [0, 0]
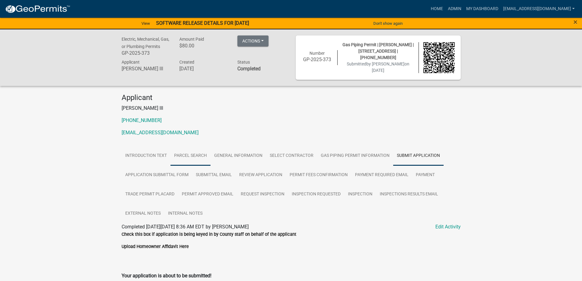
click at [191, 156] on link "Parcel search" at bounding box center [191, 156] width 40 height 20
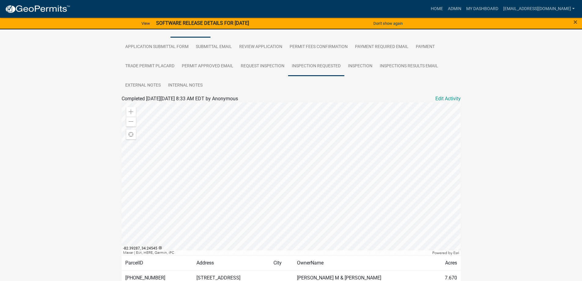
scroll to position [102, 0]
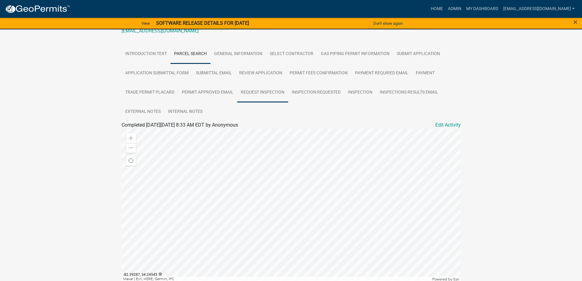
click at [273, 90] on link "Request Inspection" at bounding box center [262, 93] width 51 height 20
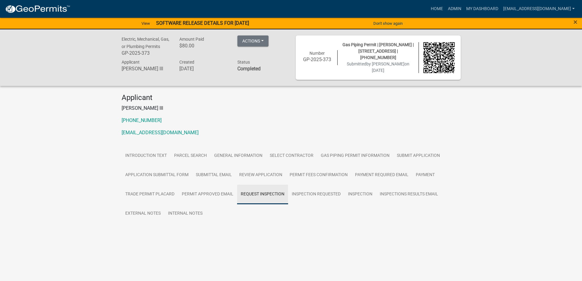
scroll to position [0, 0]
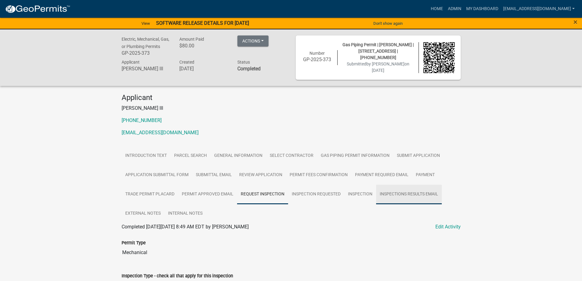
click at [391, 195] on link "Inspections Results Email" at bounding box center [409, 195] width 66 height 20
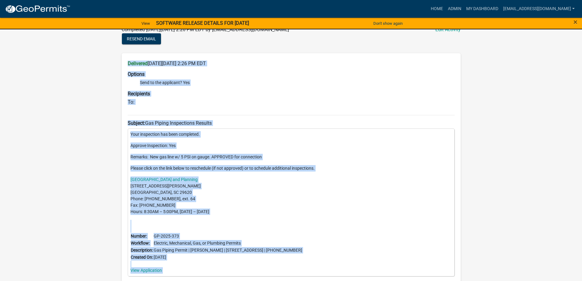
scroll to position [232, 0]
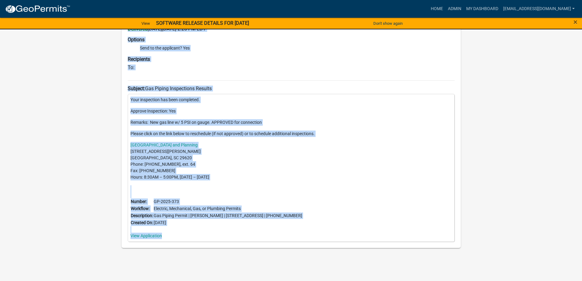
drag, startPoint x: 128, startPoint y: 107, endPoint x: 178, endPoint y: 238, distance: 139.9
click at [178, 238] on div "Delivered on Friday, August 15, 2025 at 2:26 PM EDT Options Send to the applica…" at bounding box center [291, 133] width 339 height 229
copy div "Delivered on Friday, August 15, 2025 at 2:26 PM EDT Options Send to the applica…"
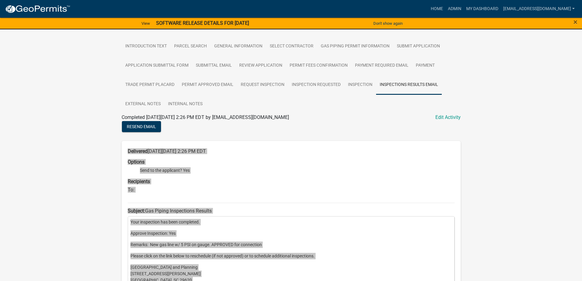
scroll to position [0, 0]
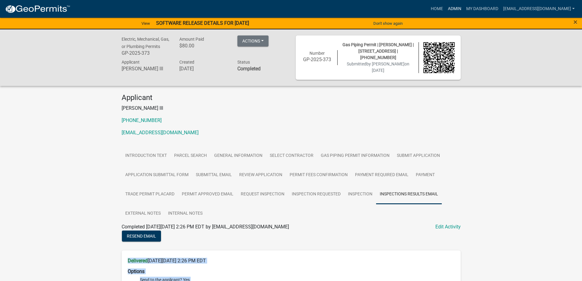
click at [449, 6] on link "Admin" at bounding box center [455, 9] width 18 height 12
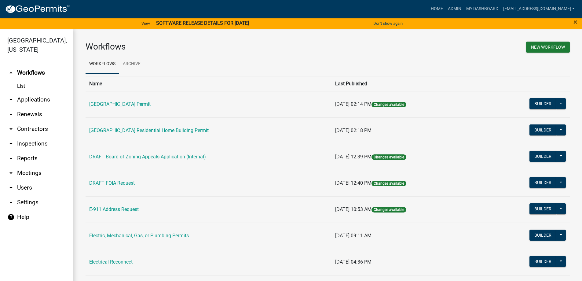
click at [22, 101] on link "arrow_drop_down Applications" at bounding box center [36, 99] width 73 height 15
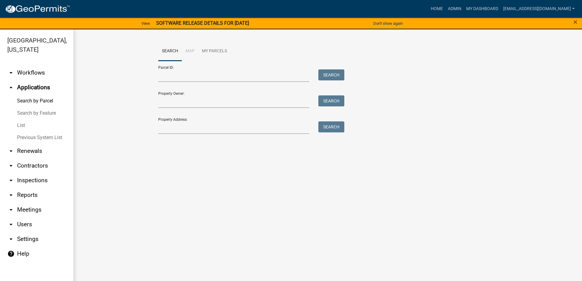
click at [20, 123] on link "List" at bounding box center [36, 125] width 73 height 12
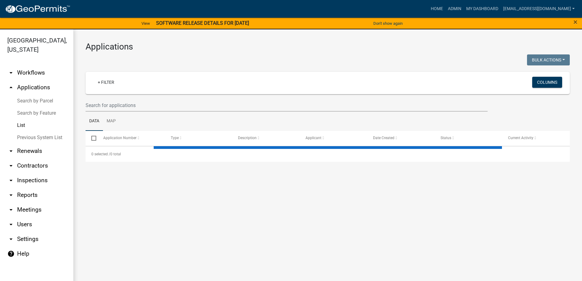
select select "3: 100"
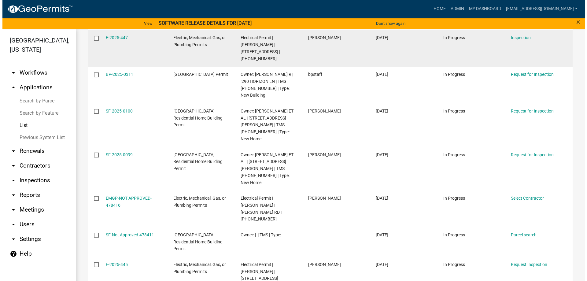
scroll to position [306, 0]
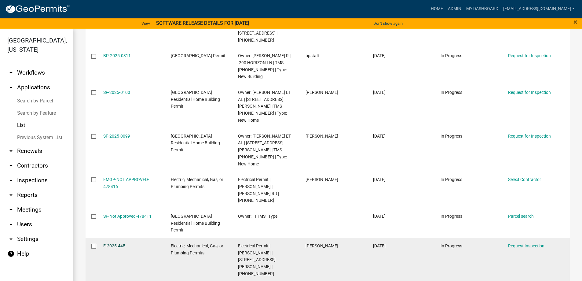
click at [114, 243] on link "E-2025-445" at bounding box center [114, 245] width 22 height 5
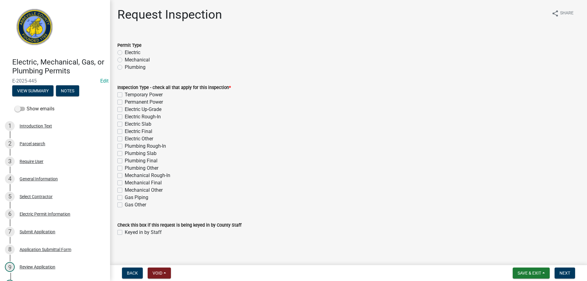
click at [125, 52] on label "Electric" at bounding box center [133, 52] width 16 height 7
click at [125, 52] on input "Electric" at bounding box center [127, 51] width 4 height 4
radio input "true"
click at [125, 117] on label "Electric Rough-In" at bounding box center [143, 116] width 36 height 7
click at [125, 117] on input "Electric Rough-In" at bounding box center [127, 115] width 4 height 4
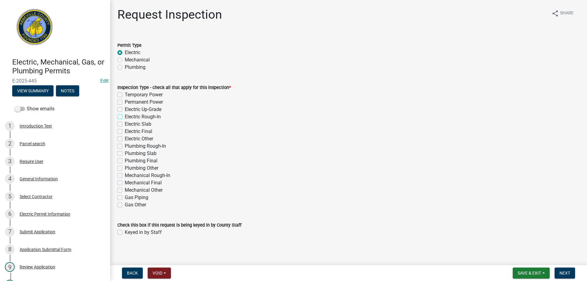
checkbox input "true"
checkbox input "false"
checkbox input "true"
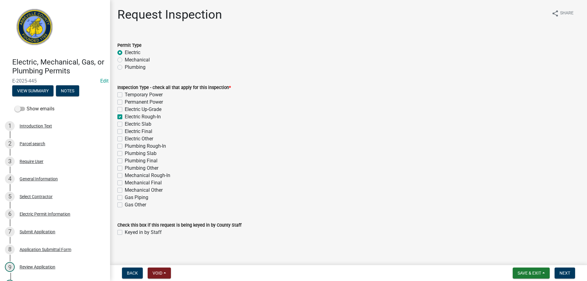
checkbox input "false"
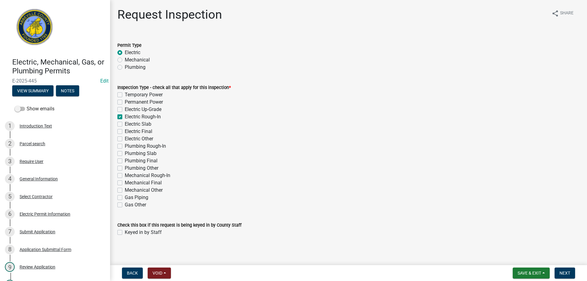
checkbox input "false"
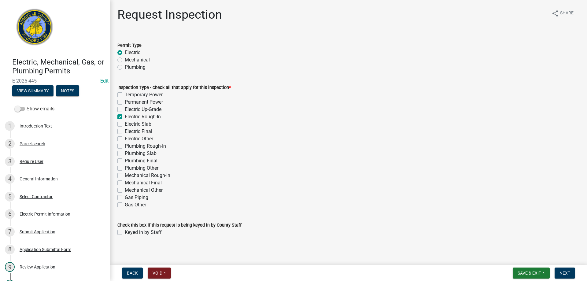
checkbox input "false"
click at [125, 231] on label "Keyed in by Staff" at bounding box center [143, 232] width 37 height 7
click at [125, 231] on input "Keyed in by Staff" at bounding box center [127, 231] width 4 height 4
checkbox input "true"
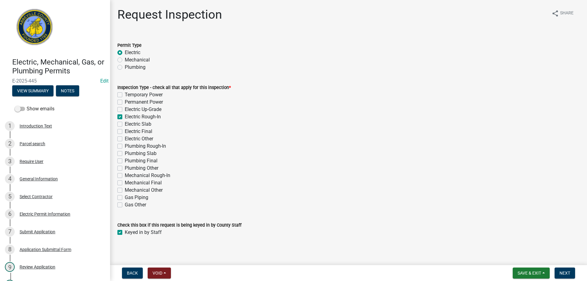
click at [125, 130] on label "Electric Final" at bounding box center [139, 131] width 28 height 7
click at [125, 130] on input "Electric Final" at bounding box center [127, 130] width 4 height 4
checkbox input "true"
checkbox input "false"
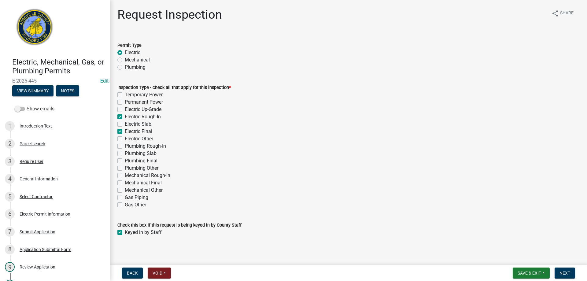
checkbox input "false"
checkbox input "true"
checkbox input "false"
checkbox input "true"
checkbox input "false"
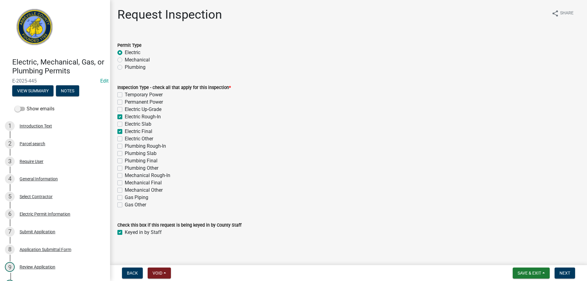
checkbox input "false"
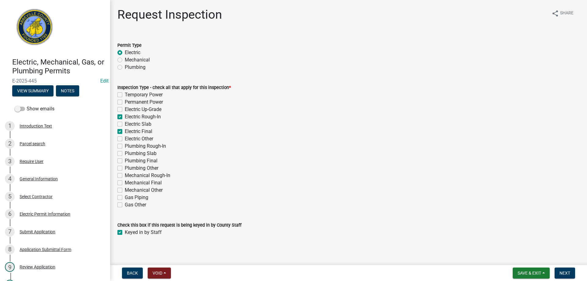
checkbox input "false"
click at [125, 116] on label "Electric Rough-In" at bounding box center [143, 116] width 36 height 7
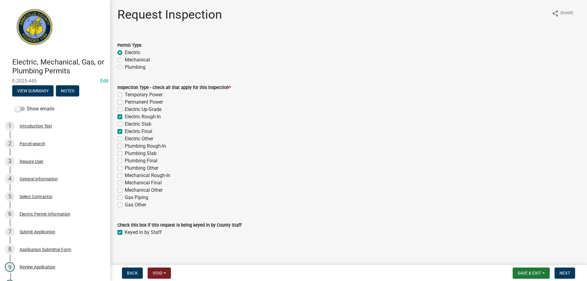
click at [125, 116] on input "Electric Rough-In" at bounding box center [127, 115] width 4 height 4
checkbox input "false"
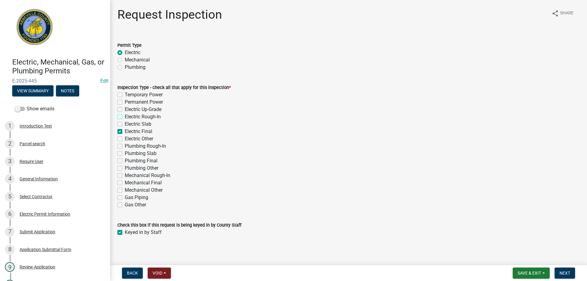
checkbox input "false"
checkbox input "true"
checkbox input "false"
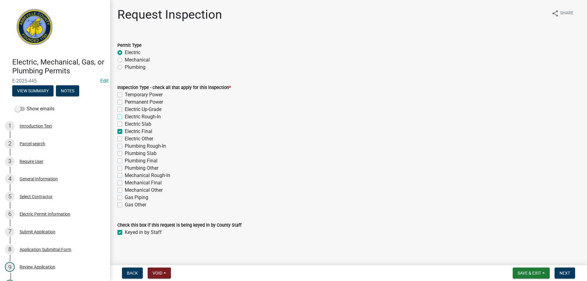
checkbox input "false"
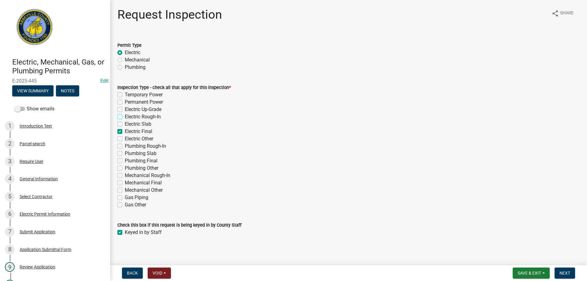
checkbox input "false"
click at [567, 275] on span "Next" at bounding box center [564, 272] width 11 height 5
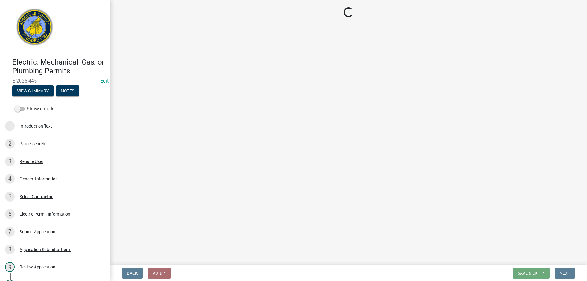
select select "896ec84b-7942-43b9-a78d-4f1554b7930c"
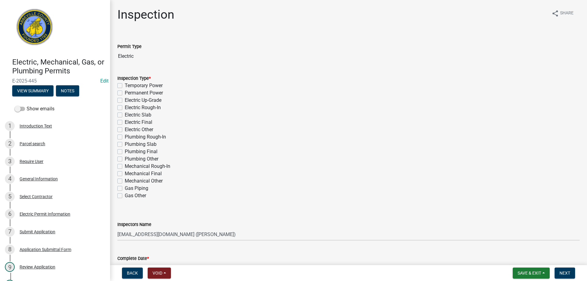
click at [125, 121] on label "Electric Final" at bounding box center [139, 122] width 28 height 7
click at [125, 121] on input "Electric Final" at bounding box center [127, 121] width 4 height 4
checkbox input "true"
checkbox input "false"
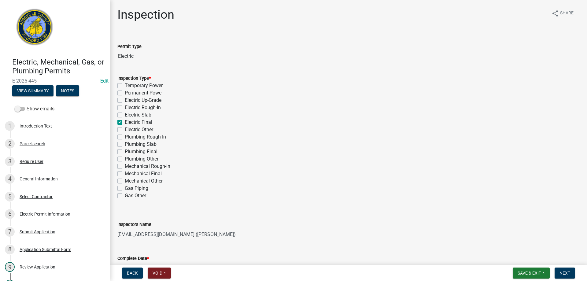
checkbox input "false"
checkbox input "true"
checkbox input "false"
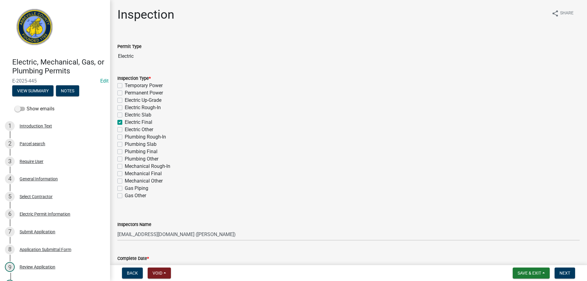
checkbox input "false"
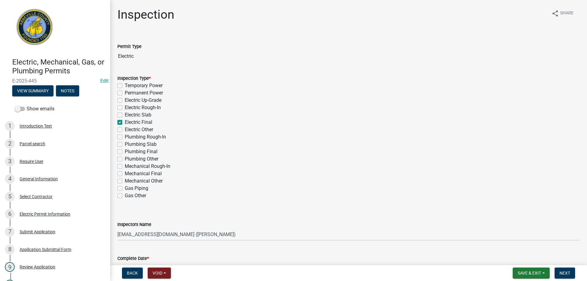
checkbox input "false"
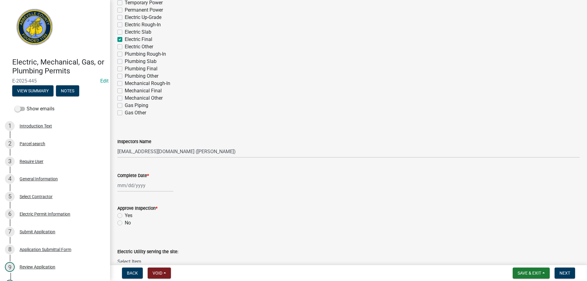
scroll to position [92, 0]
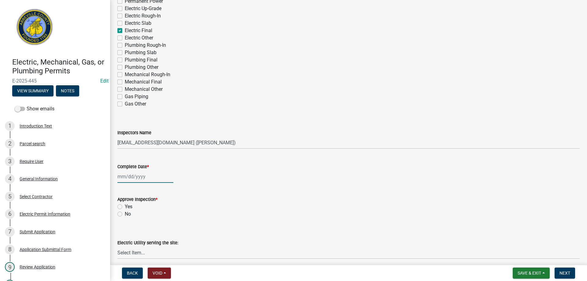
click at [139, 175] on div at bounding box center [145, 176] width 56 height 13
select select "9"
select select "2025"
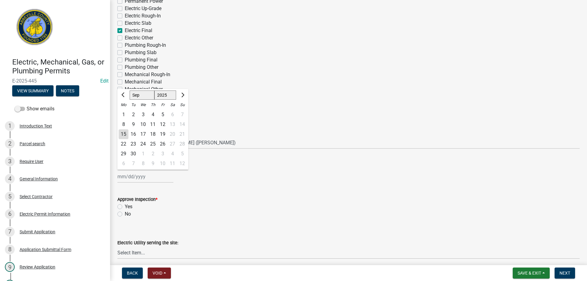
drag, startPoint x: 125, startPoint y: 135, endPoint x: 125, endPoint y: 163, distance: 27.8
click at [124, 136] on div "15" at bounding box center [124, 134] width 10 height 10
type input "09/15/2025"
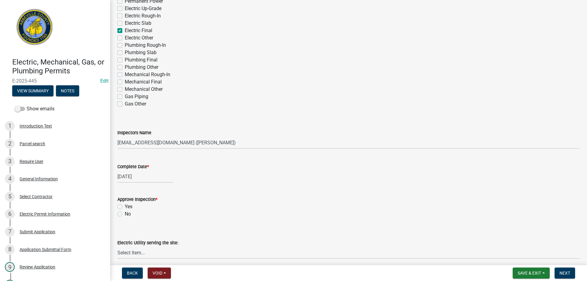
click at [125, 204] on label "Yes" at bounding box center [129, 206] width 8 height 7
click at [125, 204] on input "Yes" at bounding box center [127, 205] width 4 height 4
radio input "true"
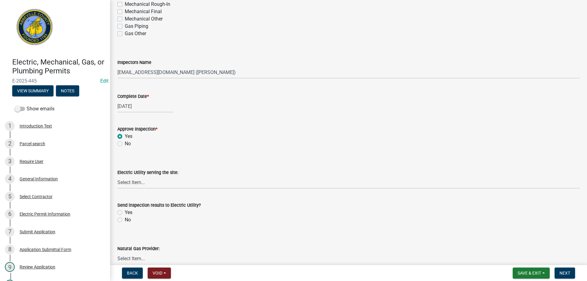
scroll to position [183, 0]
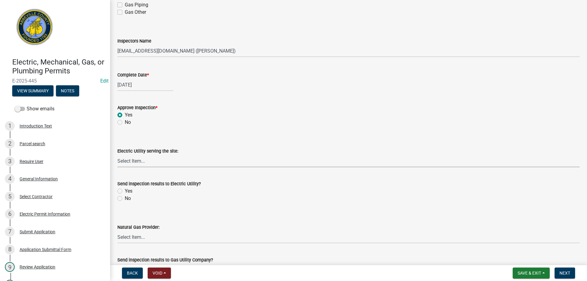
click at [127, 158] on select "Select Item... Little River Electric Co-Op Laurens Electric Co-Op Duke Energy D…" at bounding box center [348, 161] width 462 height 13
click at [117, 155] on select "Select Item... Little River Electric Co-Op Laurens Electric Co-Op Duke Energy D…" at bounding box center [348, 161] width 462 height 13
select select "bd80ec07-8d03-48b2-b776-9846ceba1ce7"
click at [125, 190] on label "Yes" at bounding box center [129, 190] width 8 height 7
click at [125, 190] on input "Yes" at bounding box center [127, 189] width 4 height 4
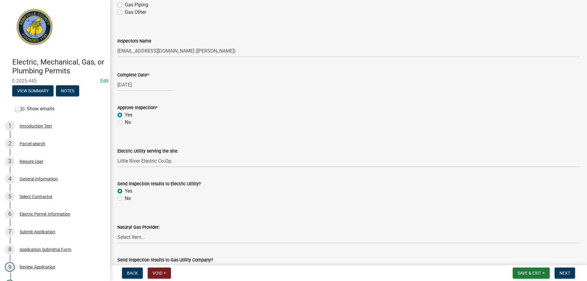
radio input "true"
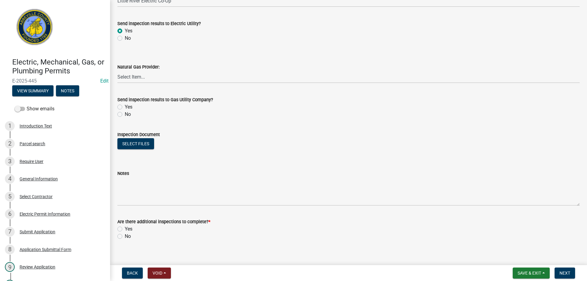
scroll to position [350, 0]
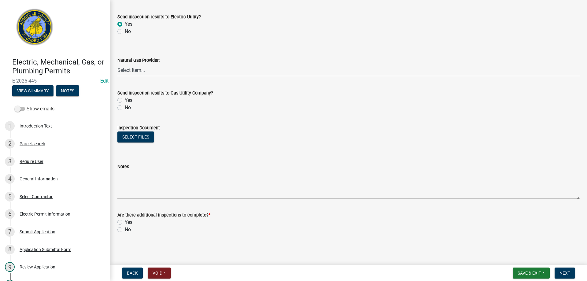
click at [125, 230] on label "No" at bounding box center [128, 229] width 6 height 7
click at [125, 230] on input "No" at bounding box center [127, 228] width 4 height 4
radio input "true"
click at [570, 271] on span "Next" at bounding box center [564, 272] width 11 height 5
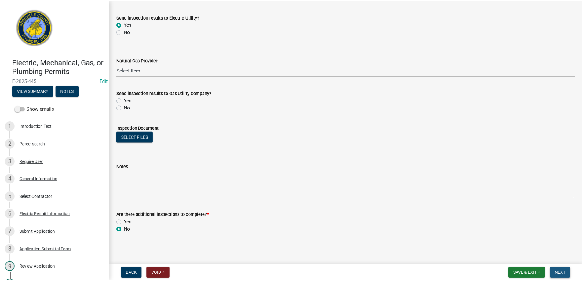
scroll to position [0, 0]
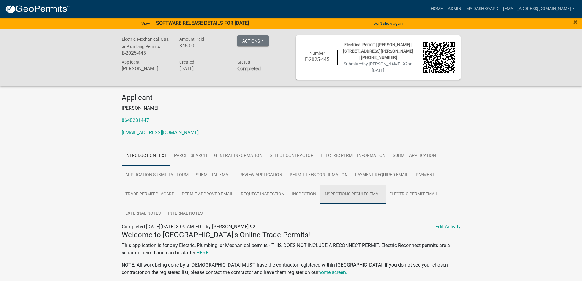
click at [363, 192] on link "Inspections Results Email" at bounding box center [353, 195] width 66 height 20
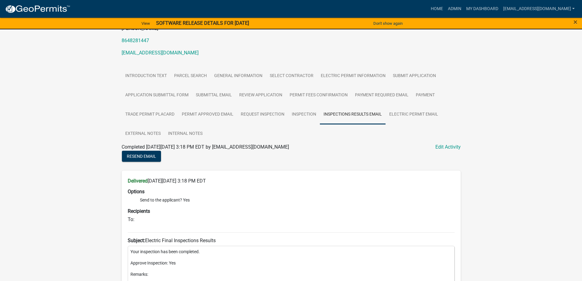
scroll to position [61, 0]
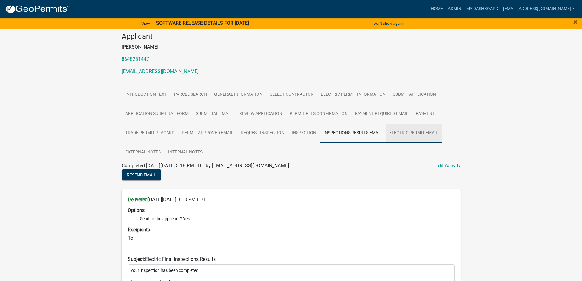
click at [408, 135] on link "Electric Permit Email" at bounding box center [414, 133] width 56 height 20
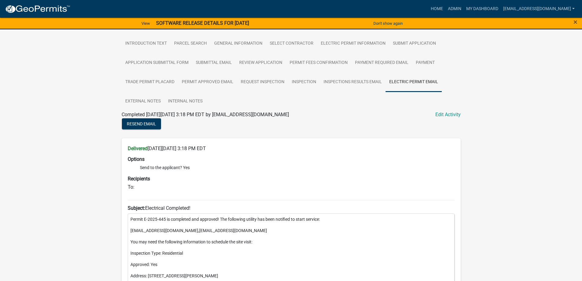
scroll to position [122, 0]
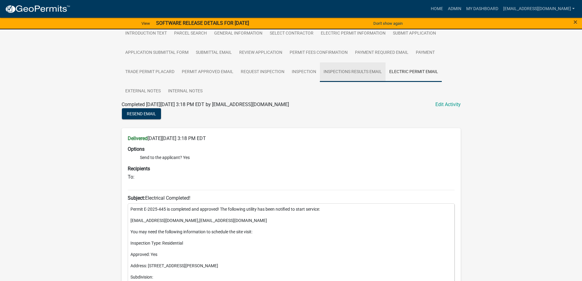
click at [368, 73] on link "Inspections Results Email" at bounding box center [353, 72] width 66 height 20
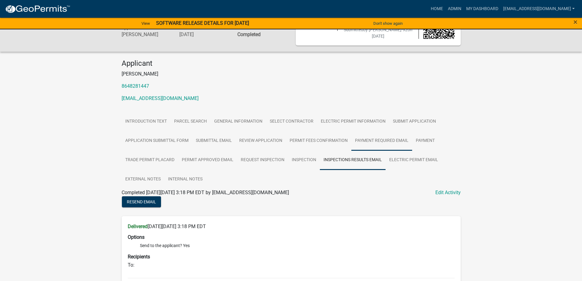
scroll to position [31, 0]
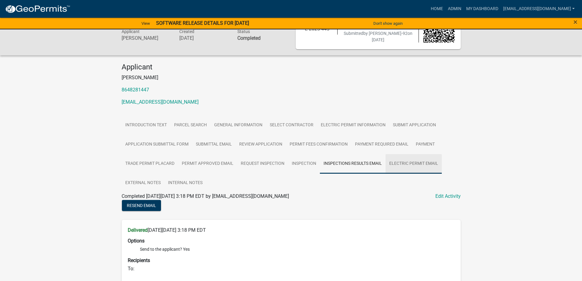
click at [411, 166] on link "Electric Permit Email" at bounding box center [414, 164] width 56 height 20
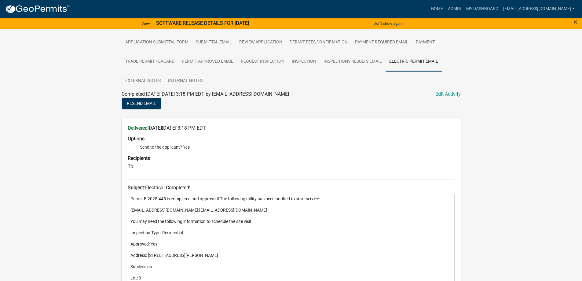
scroll to position [122, 0]
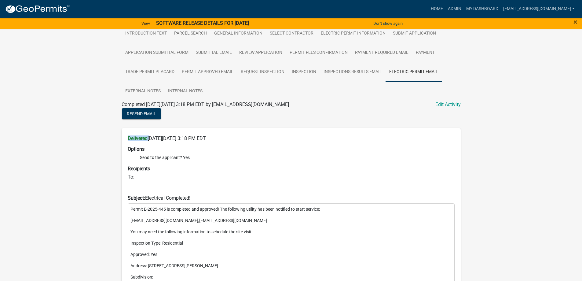
drag, startPoint x: 125, startPoint y: 138, endPoint x: 149, endPoint y: 141, distance: 24.0
click at [149, 141] on div "Delivered on Monday, September 15, 2025 at 3:18 PM EDT Options Send to the appl…" at bounding box center [291, 282] width 339 height 308
click at [345, 180] on div "To:" at bounding box center [291, 179] width 327 height 11
click at [133, 139] on strong "Delivered" at bounding box center [138, 138] width 20 height 6
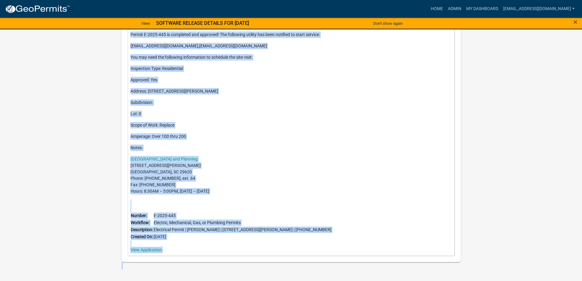
scroll to position [311, 0]
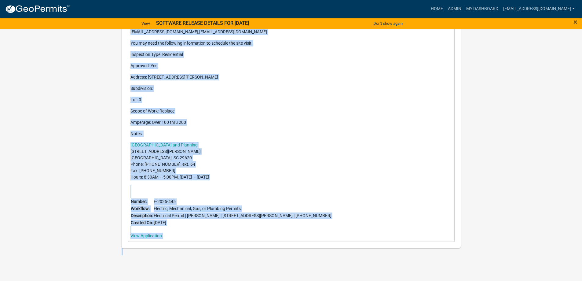
drag, startPoint x: 127, startPoint y: 138, endPoint x: 237, endPoint y: 268, distance: 170.4
copy div "Delivered on Monday, September 15, 2025 at 3:18 PM EDT Options Send to the appl…"
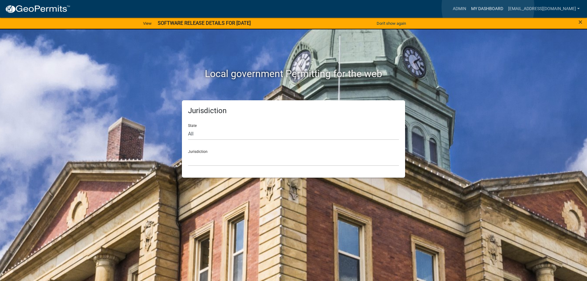
click at [488, 7] on link "My Dashboard" at bounding box center [486, 9] width 37 height 12
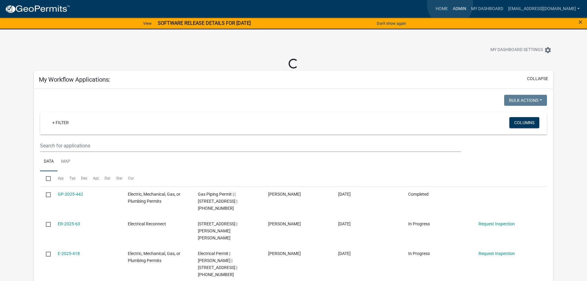
click at [450, 4] on link "Admin" at bounding box center [459, 9] width 18 height 12
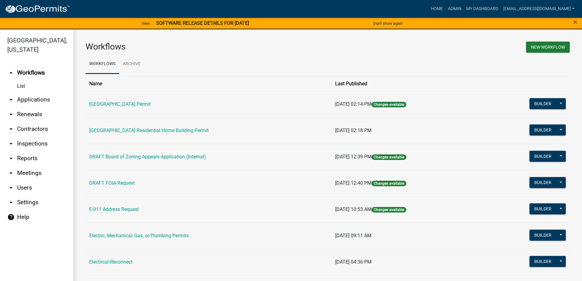
click at [37, 129] on link "arrow_drop_down Contractors" at bounding box center [36, 129] width 73 height 15
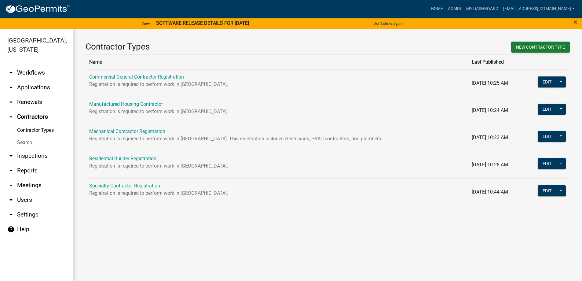
click at [20, 141] on link "Search" at bounding box center [36, 142] width 73 height 12
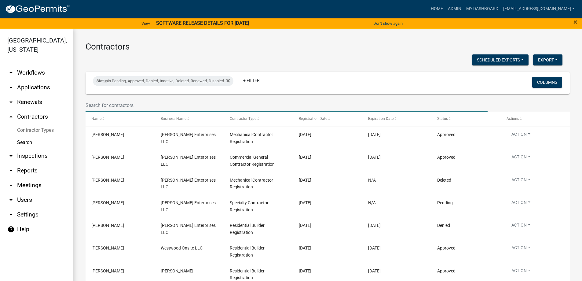
click at [150, 106] on input "text" at bounding box center [287, 105] width 402 height 13
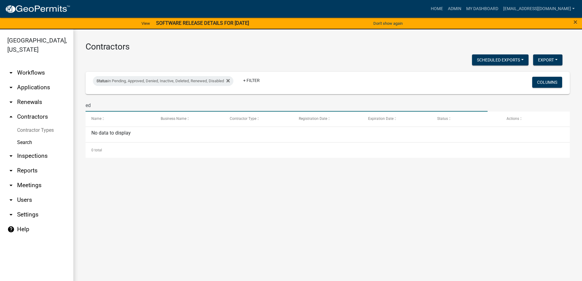
type input "e"
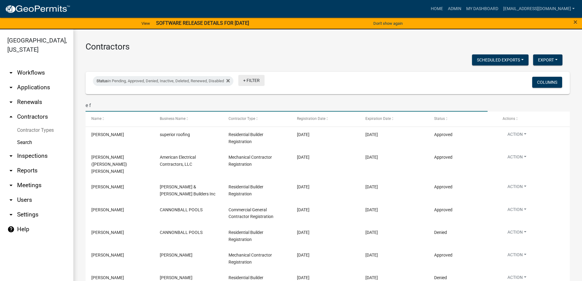
type input "e f"
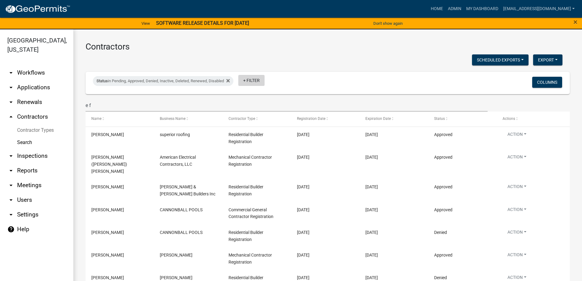
click at [245, 81] on link "+ Filter" at bounding box center [251, 80] width 26 height 11
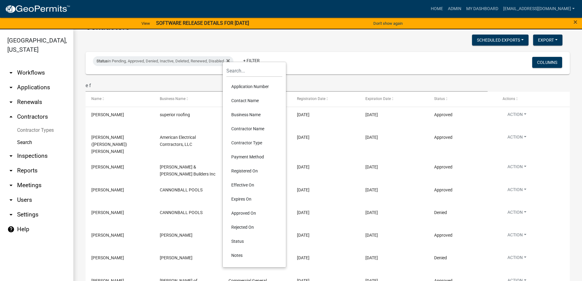
scroll to position [31, 0]
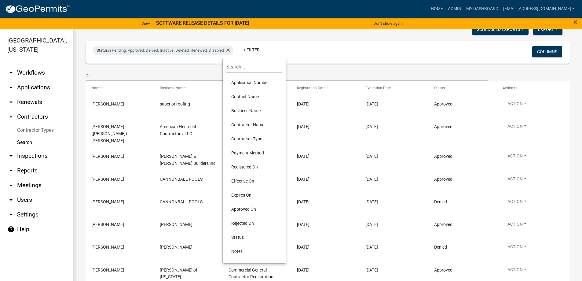
click at [251, 138] on li "Contractor Type" at bounding box center [254, 139] width 56 height 14
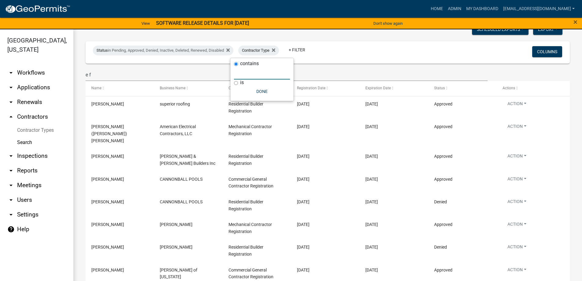
click at [250, 74] on input "text" at bounding box center [262, 73] width 56 height 13
click at [237, 84] on input "is" at bounding box center [236, 83] width 4 height 4
radio input "true"
click at [236, 83] on input "text" at bounding box center [262, 79] width 56 height 13
click at [236, 64] on input "contains" at bounding box center [236, 64] width 4 height 4
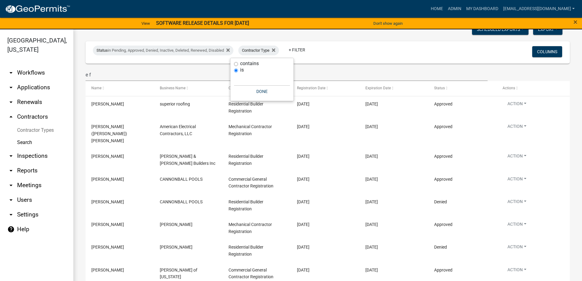
radio input "true"
click at [248, 72] on input "text" at bounding box center [262, 73] width 56 height 13
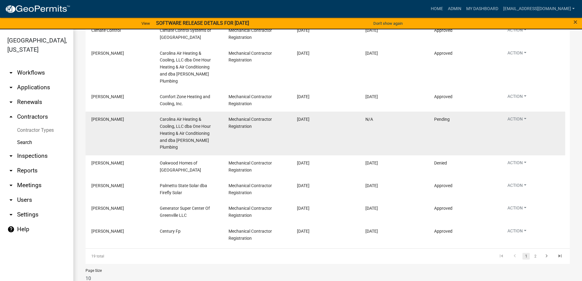
scroll to position [163, 0]
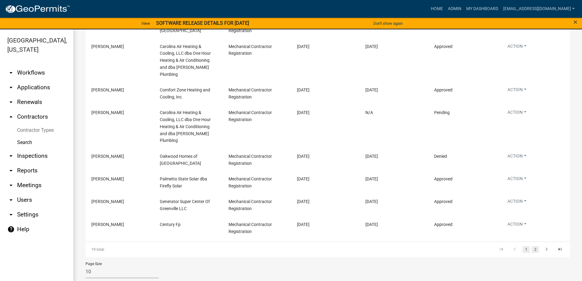
type input "mechan"
click at [532, 246] on link "2" at bounding box center [535, 249] width 7 height 7
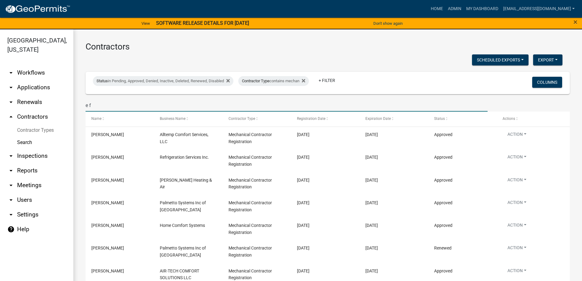
drag, startPoint x: 111, startPoint y: 103, endPoint x: 48, endPoint y: 105, distance: 63.6
click at [48, 105] on div "Abbeville County, South Carolina arrow_drop_down Workflows List arrow_drop_down…" at bounding box center [291, 158] width 582 height 259
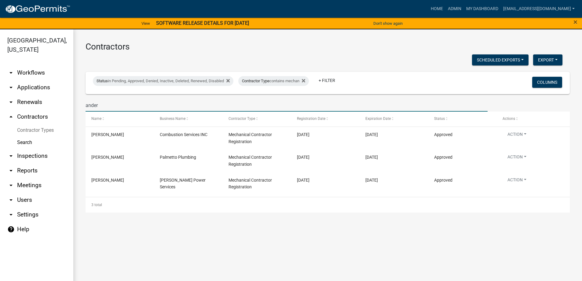
type input "ander"
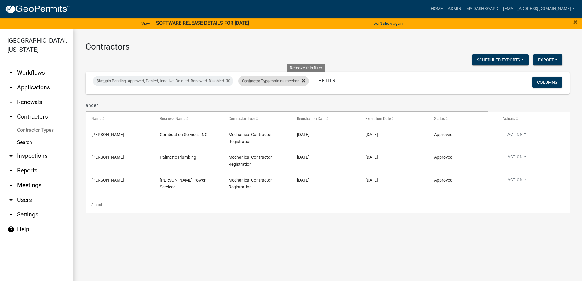
click at [305, 81] on icon at bounding box center [303, 80] width 3 height 3
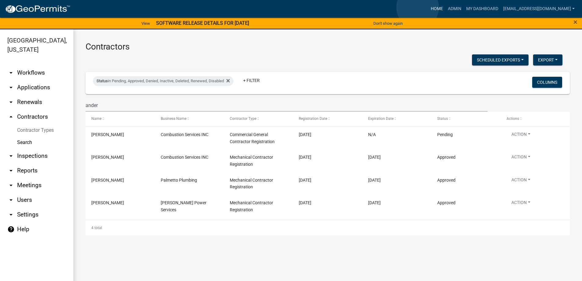
click at [428, 7] on link "Home" at bounding box center [436, 9] width 17 height 12
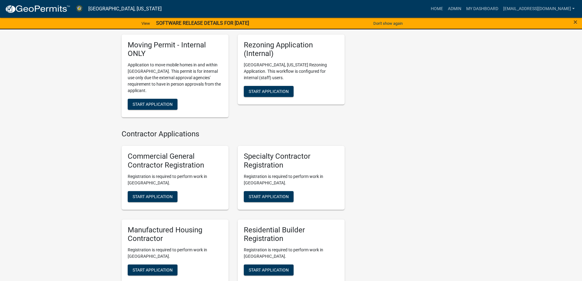
scroll to position [642, 0]
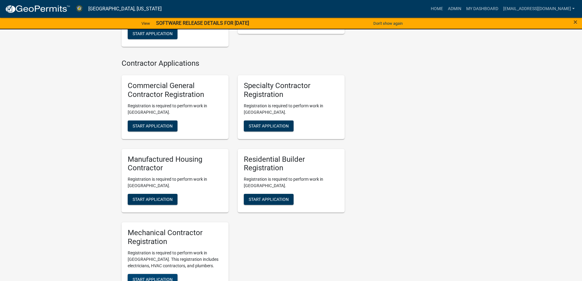
click at [161, 277] on span "Start Application" at bounding box center [153, 279] width 40 height 5
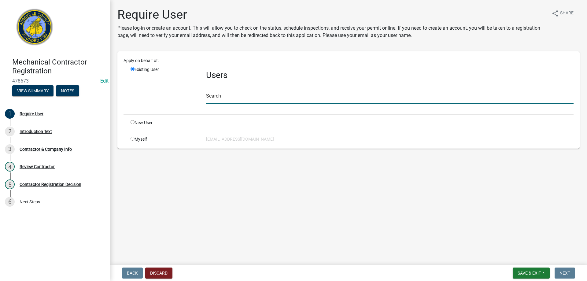
click at [222, 98] on input "text" at bounding box center [389, 97] width 367 height 13
type input "efander"
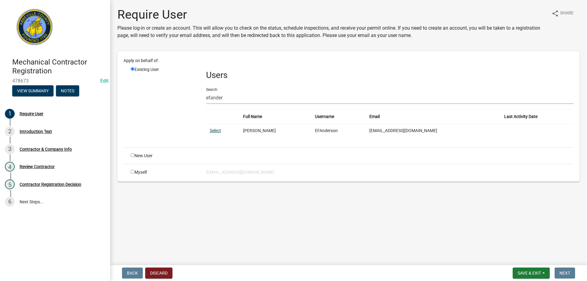
click at [215, 129] on link "Select" at bounding box center [215, 130] width 11 height 5
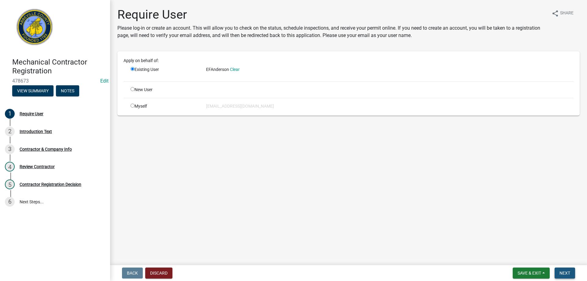
click at [558, 275] on button "Next" at bounding box center [564, 272] width 20 height 11
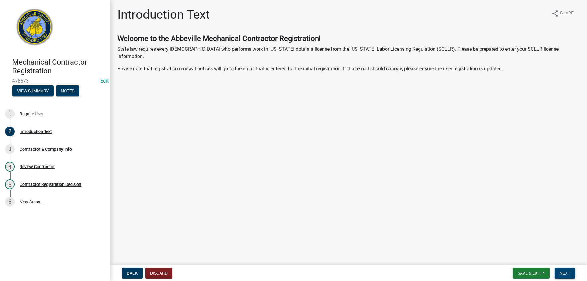
click at [565, 270] on button "Next" at bounding box center [564, 272] width 20 height 11
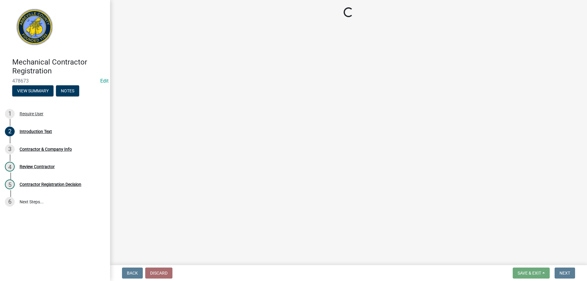
select select "SC"
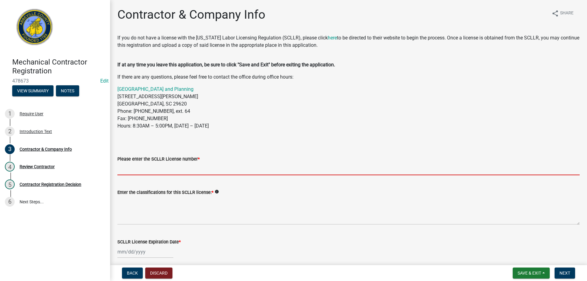
click at [185, 168] on input "Please enter the SCLLR License number *" at bounding box center [348, 169] width 462 height 13
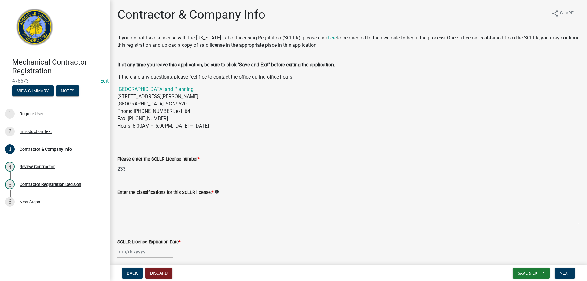
type input "233"
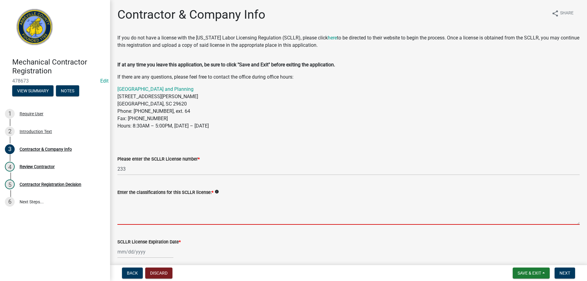
click at [168, 212] on textarea "Enter the classifications for this SCLLR license: *" at bounding box center [348, 210] width 462 height 29
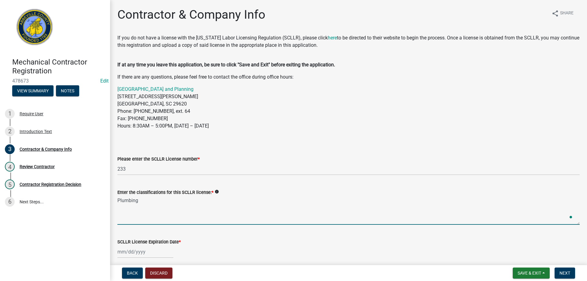
scroll to position [31, 0]
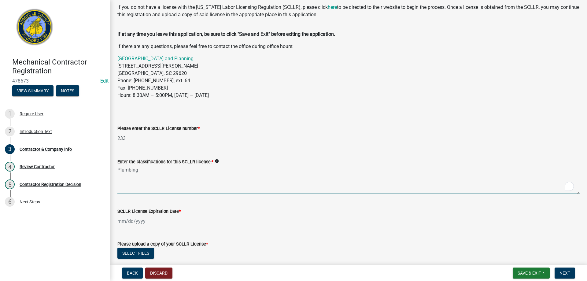
type textarea "Plumbing"
click at [129, 223] on div at bounding box center [145, 221] width 56 height 13
select select "9"
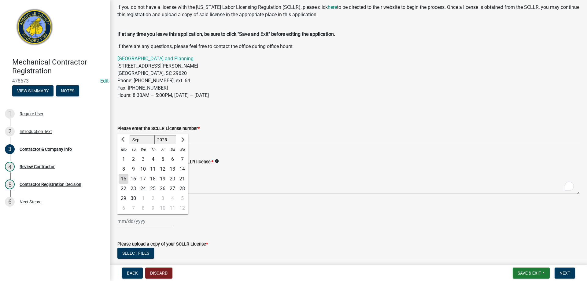
click at [165, 141] on select "1525 1526 1527 1528 1529 1530 1531 1532 1533 1534 1535 1536 1537 1538 1539 1540…" at bounding box center [165, 139] width 22 height 9
select select "2027"
click at [154, 135] on select "1525 1526 1527 1528 1529 1530 1531 1532 1533 1534 1535 1536 1537 1538 1539 1540…" at bounding box center [165, 139] width 22 height 9
click at [124, 140] on span "Previous month" at bounding box center [123, 139] width 5 height 5
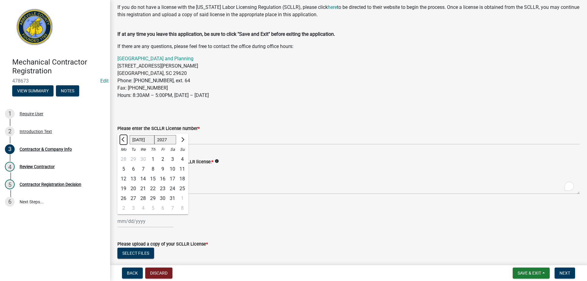
click at [124, 140] on span "Previous month" at bounding box center [123, 139] width 5 height 5
select select "6"
click at [142, 199] on div "30" at bounding box center [143, 198] width 10 height 10
type input "06/30/2027"
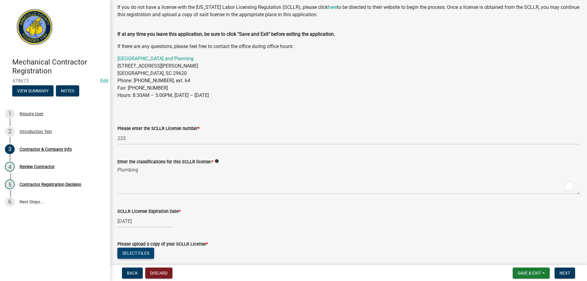
click at [141, 255] on button "Select files" at bounding box center [135, 253] width 37 height 11
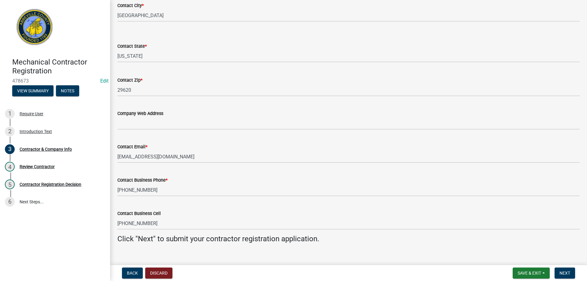
scroll to position [547, 0]
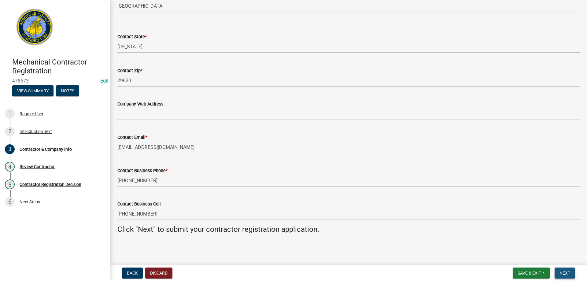
click at [563, 274] on span "Next" at bounding box center [564, 272] width 11 height 5
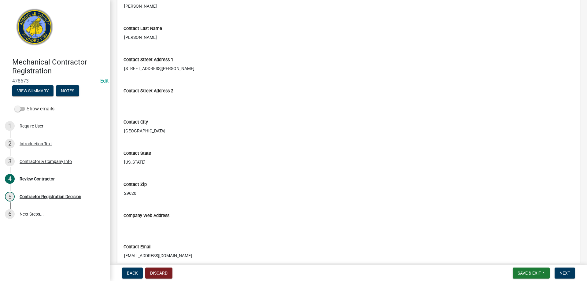
scroll to position [574, 0]
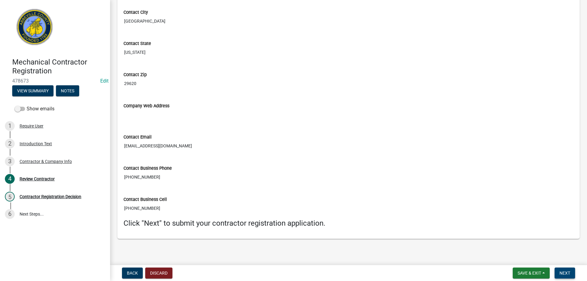
click at [570, 271] on span "Next" at bounding box center [564, 272] width 11 height 5
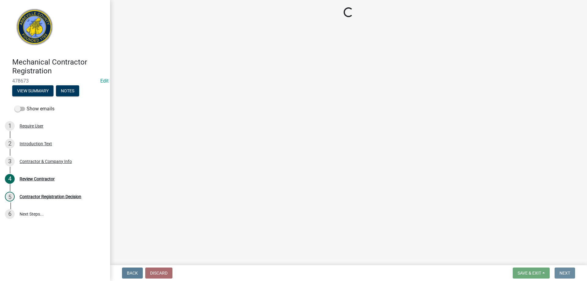
scroll to position [0, 0]
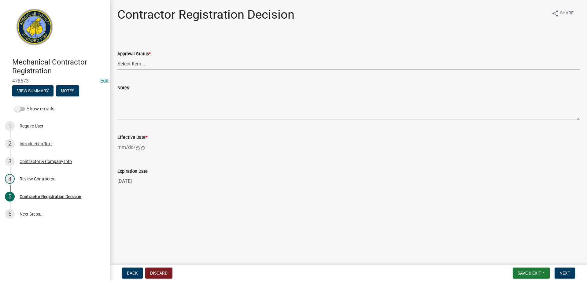
click at [154, 60] on select "Select Item... Approved Denied" at bounding box center [348, 63] width 462 height 13
click at [117, 57] on select "Select Item... Approved Denied" at bounding box center [348, 63] width 462 height 13
select select "4b86b809-39dd-4c68-9f3d-fdb3e7050482"
click at [124, 147] on div at bounding box center [145, 147] width 56 height 13
select select "9"
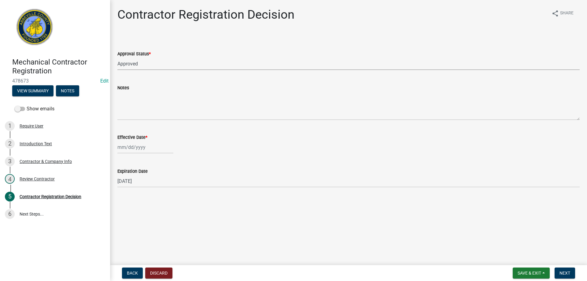
select select "2025"
click at [121, 197] on div "15" at bounding box center [124, 199] width 10 height 10
type input "09/15/2025"
click at [562, 274] on span "Next" at bounding box center [564, 272] width 11 height 5
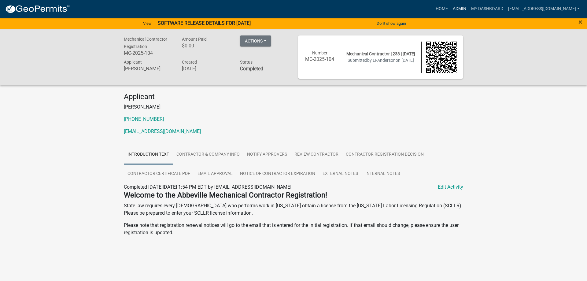
click at [450, 9] on link "Admin" at bounding box center [459, 9] width 18 height 12
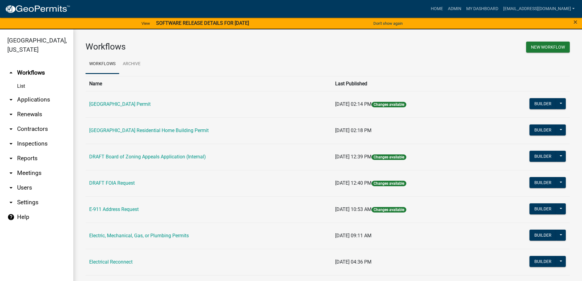
click at [21, 101] on link "arrow_drop_down Applications" at bounding box center [36, 99] width 73 height 15
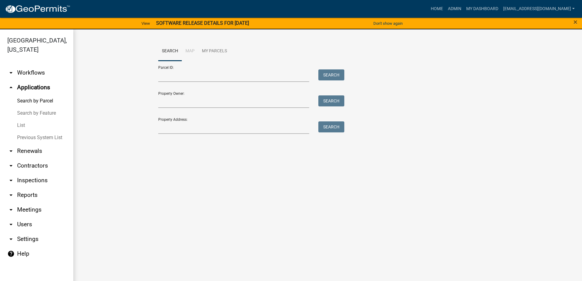
click at [24, 125] on link "List" at bounding box center [36, 125] width 73 height 12
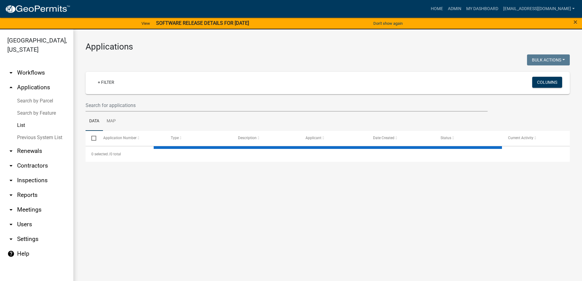
select select "3: 100"
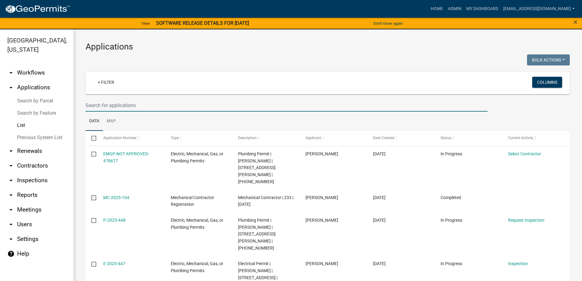
click at [203, 101] on input "text" at bounding box center [287, 105] width 402 height 13
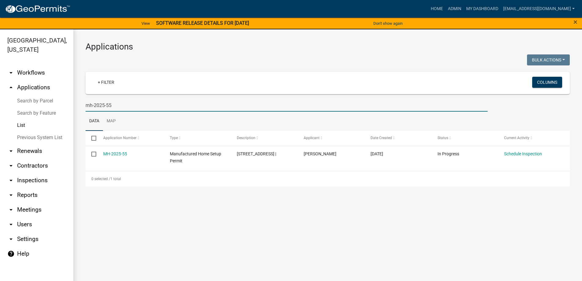
type input "mh-2025-55"
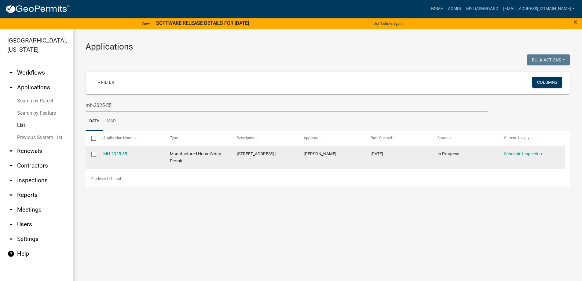
click at [93, 152] on input "checkbox" at bounding box center [93, 154] width 4 height 4
checkbox input "true"
click at [519, 154] on link "Schedule Inspection" at bounding box center [523, 153] width 38 height 5
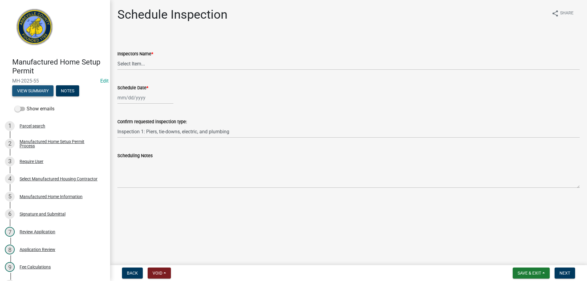
click at [20, 90] on button "View Summary" at bounding box center [32, 90] width 41 height 11
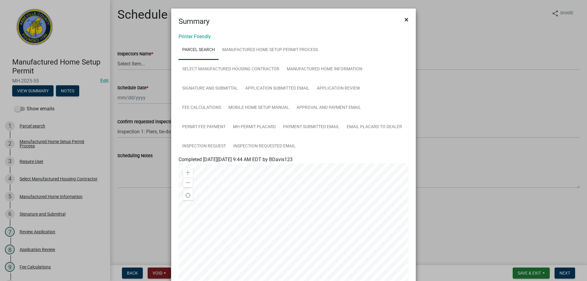
click at [404, 19] on span "×" at bounding box center [406, 19] width 4 height 9
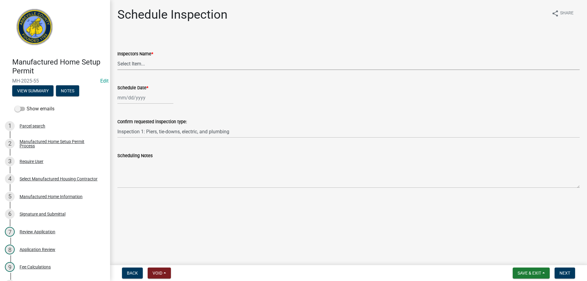
click at [162, 61] on select "Select Item... aprice@abbevillecountysc.com (Andrew M. Price) soshields@abbevil…" at bounding box center [348, 63] width 462 height 13
select select "56be3ac8-4e2d-49a7-9260-658958e29c03"
click at [117, 57] on select "Select Item... aprice@abbevillecountysc.com (Andrew M. Price) soshields@abbevil…" at bounding box center [348, 63] width 462 height 13
click at [137, 94] on div at bounding box center [145, 97] width 56 height 13
select select "9"
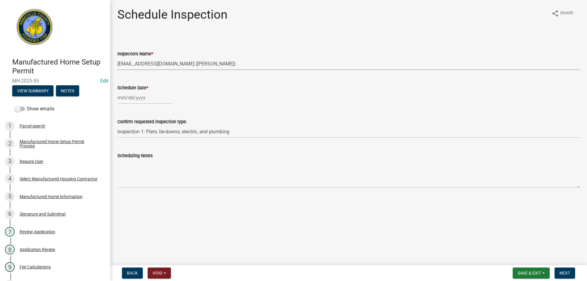
select select "2025"
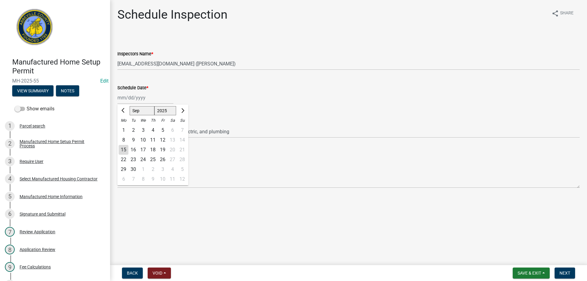
click at [124, 151] on div "15" at bounding box center [124, 150] width 10 height 10
type input "09/15/2025"
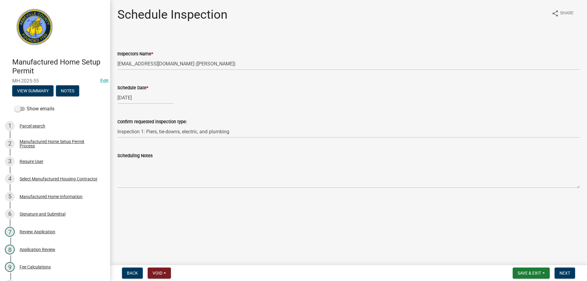
select select "9"
select select "2025"
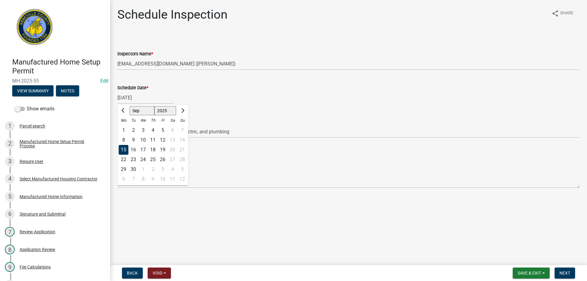
click at [144, 100] on div "09/15/2025 Jan Feb Mar Apr May Jun Jul Aug Sep Oct Nov Dec 1525 1526 1527 1528 …" at bounding box center [145, 97] width 56 height 13
click at [133, 152] on div "16" at bounding box center [133, 150] width 10 height 10
type input "09/16/2025"
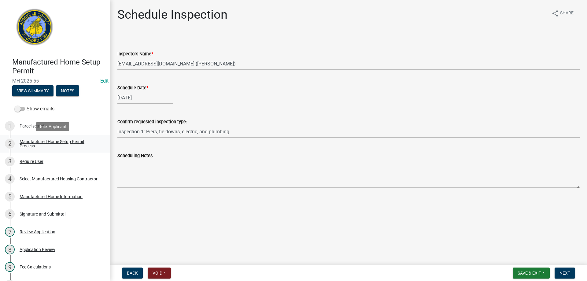
drag, startPoint x: 133, startPoint y: 150, endPoint x: 38, endPoint y: 142, distance: 95.1
click at [38, 142] on div "Manufactured Home Setup Permit Process" at bounding box center [60, 143] width 81 height 9
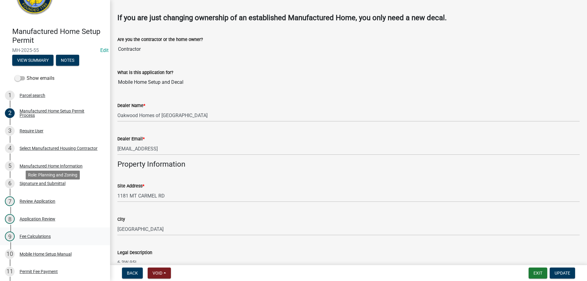
scroll to position [183, 0]
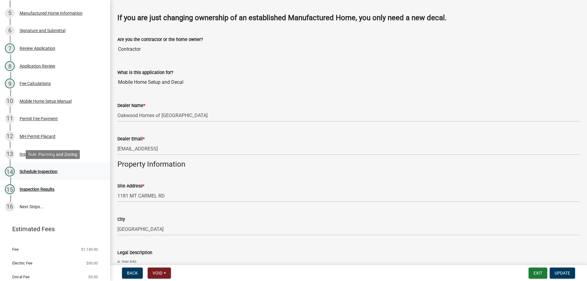
click at [31, 169] on div "Schedule Inspection" at bounding box center [39, 171] width 38 height 4
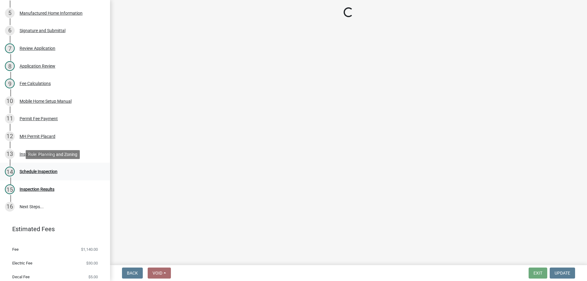
scroll to position [0, 0]
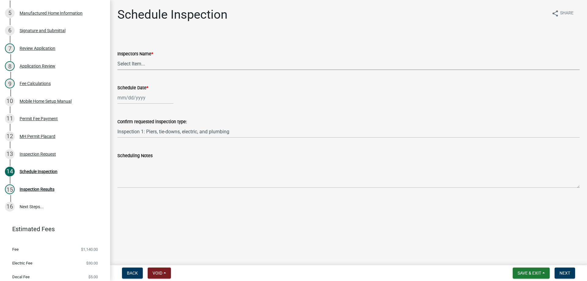
click at [135, 62] on select "Select Item... aprice@abbevillecountysc.com (Andrew M. Price) soshields@abbevil…" at bounding box center [348, 63] width 462 height 13
select select "56be3ac8-4e2d-49a7-9260-658958e29c03"
click at [117, 57] on select "Select Item... aprice@abbevillecountysc.com (Andrew M. Price) soshields@abbevil…" at bounding box center [348, 63] width 462 height 13
click at [139, 97] on div at bounding box center [145, 97] width 56 height 13
select select "9"
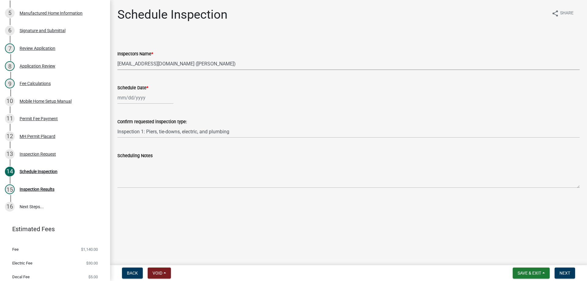
select select "2025"
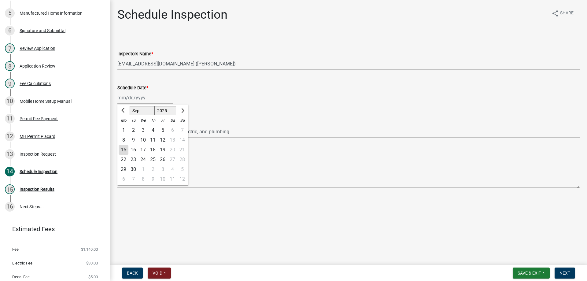
click at [133, 149] on div "16" at bounding box center [133, 150] width 10 height 10
type input "09/16/2025"
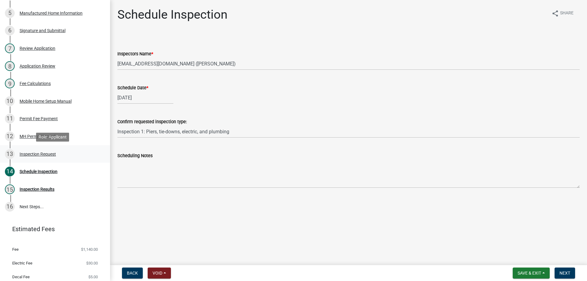
click at [51, 153] on div "Inspection Request" at bounding box center [38, 154] width 36 height 4
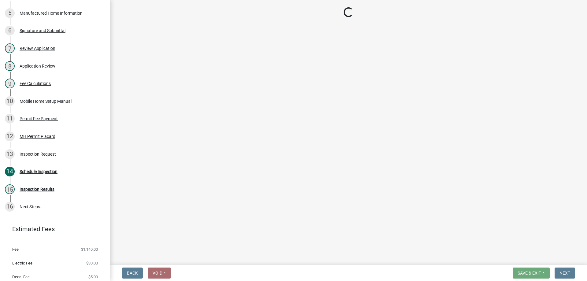
select select "3cbf7a18-e44b-4eec-a547-04bd26fc95cb"
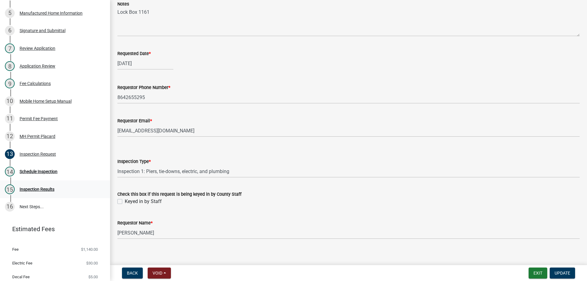
scroll to position [48, 0]
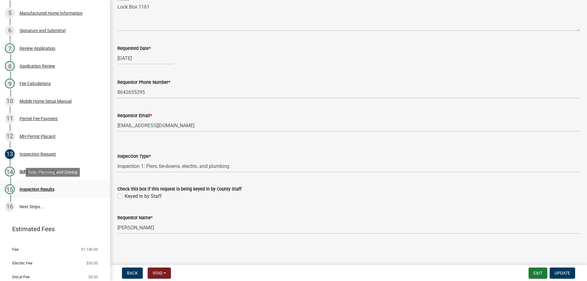
click at [37, 188] on div "Inspection Results" at bounding box center [37, 189] width 35 height 4
click at [35, 172] on div "Schedule Inspection" at bounding box center [39, 171] width 38 height 4
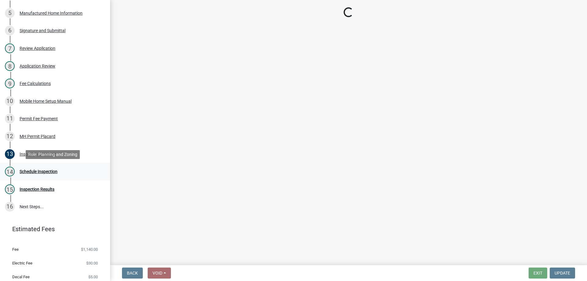
scroll to position [0, 0]
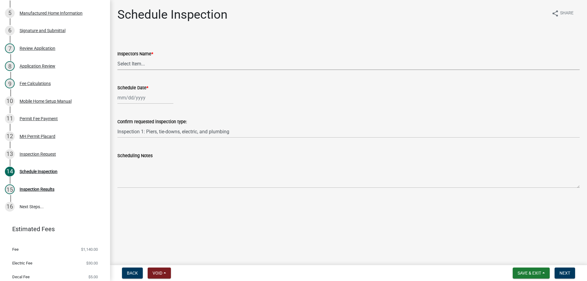
click at [148, 61] on select "Select Item... aprice@abbevillecountysc.com (Andrew M. Price) soshields@abbevil…" at bounding box center [348, 63] width 462 height 13
select select "56be3ac8-4e2d-49a7-9260-658958e29c03"
click at [117, 57] on select "Select Item... aprice@abbevillecountysc.com (Andrew M. Price) soshields@abbevil…" at bounding box center [348, 63] width 462 height 13
click at [138, 100] on div at bounding box center [145, 97] width 56 height 13
select select "9"
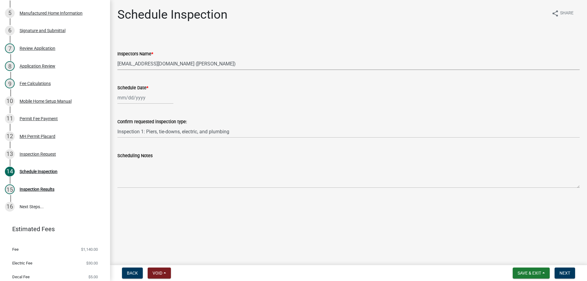
select select "2025"
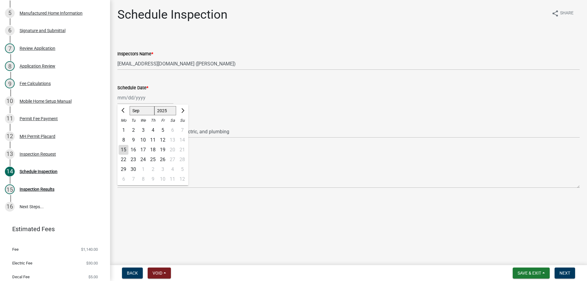
click at [132, 149] on div "16" at bounding box center [133, 150] width 10 height 10
type input "09/16/2025"
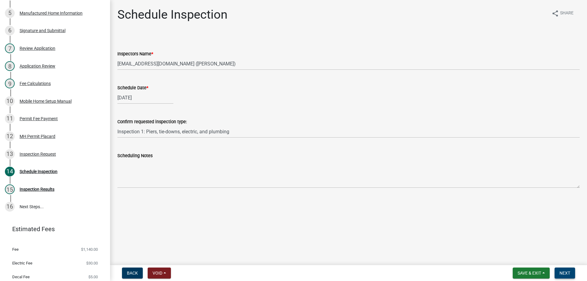
click at [570, 275] on span "Next" at bounding box center [564, 272] width 11 height 5
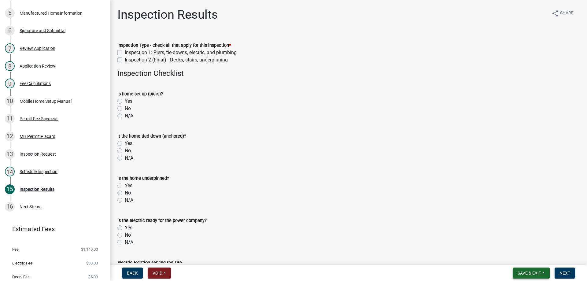
click at [543, 273] on button "Save & Exit" at bounding box center [530, 272] width 37 height 11
click at [540, 259] on button "Save & Exit" at bounding box center [525, 257] width 49 height 15
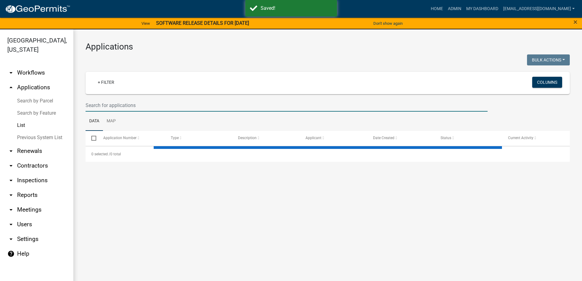
click at [127, 105] on input "text" at bounding box center [287, 105] width 402 height 13
select select "3: 100"
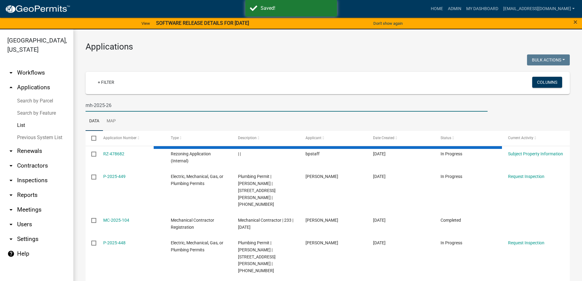
type input "mh-2025-26"
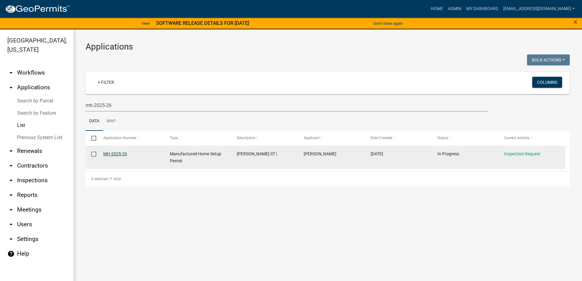
click at [108, 151] on link "MH-2025-26" at bounding box center [115, 153] width 24 height 5
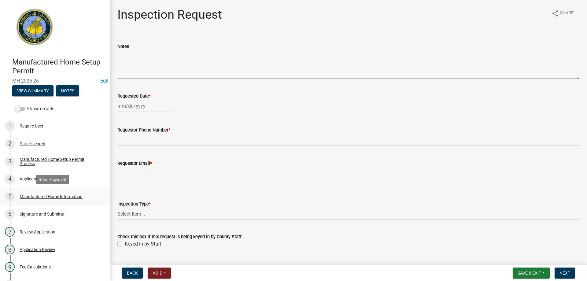
click at [48, 198] on div "Manufactured Home Information" at bounding box center [51, 196] width 63 height 4
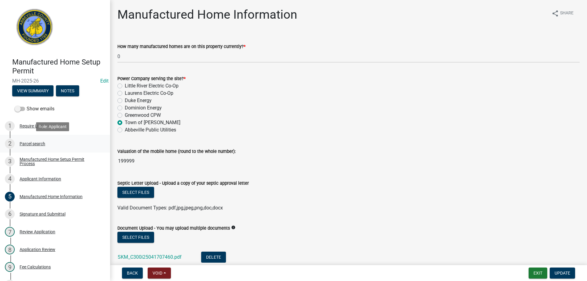
click at [19, 141] on div "2 Parcel search" at bounding box center [52, 144] width 95 height 10
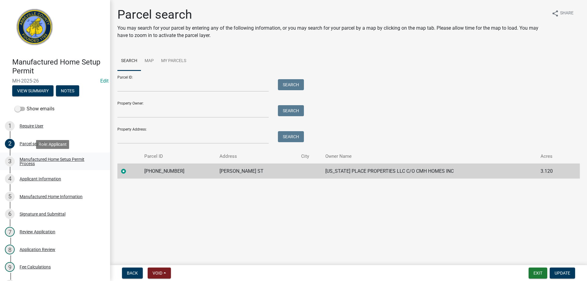
click at [41, 159] on div "Manufactured Home Setup Permit Process" at bounding box center [60, 161] width 81 height 9
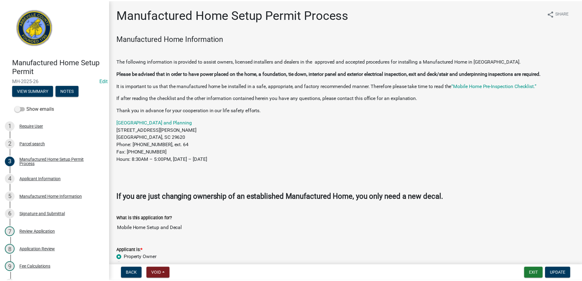
scroll to position [153, 0]
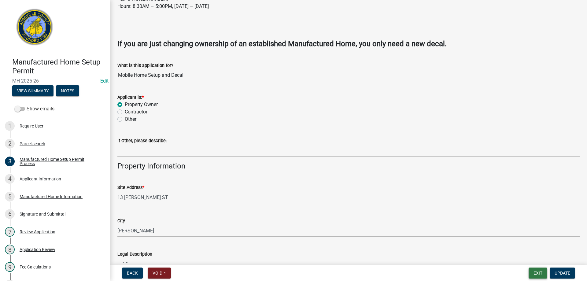
click at [533, 275] on button "Exit" at bounding box center [537, 272] width 19 height 11
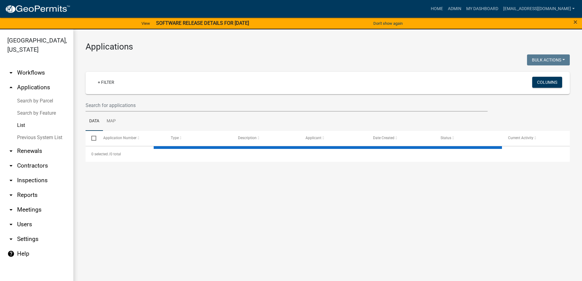
select select "3: 100"
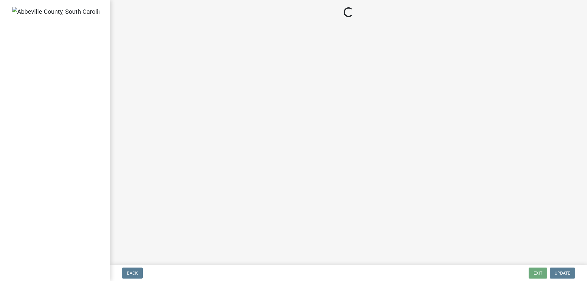
select select "896ec84b-7942-43b9-a78d-4f1554b7930c"
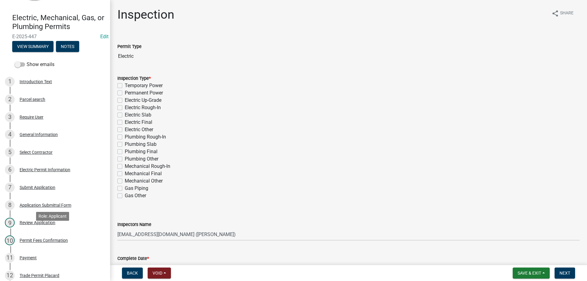
scroll to position [92, 0]
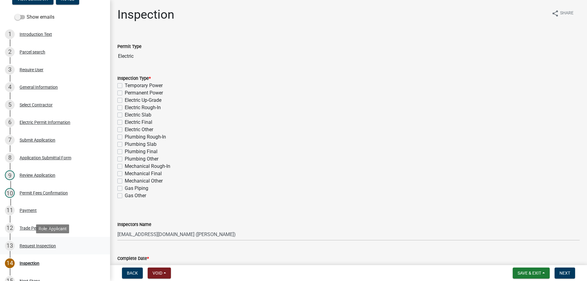
click at [38, 245] on div "Request Inspection" at bounding box center [38, 246] width 36 height 4
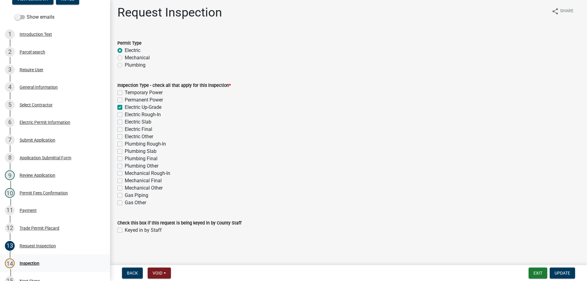
scroll to position [3, 0]
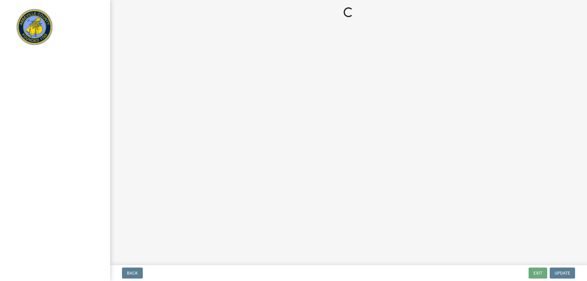
select select "896ec84b-7942-43b9-a78d-4f1554b7930c"
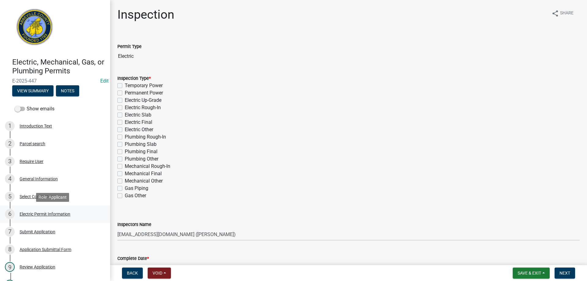
click at [28, 213] on div "Electric Permit Information" at bounding box center [45, 214] width 51 height 4
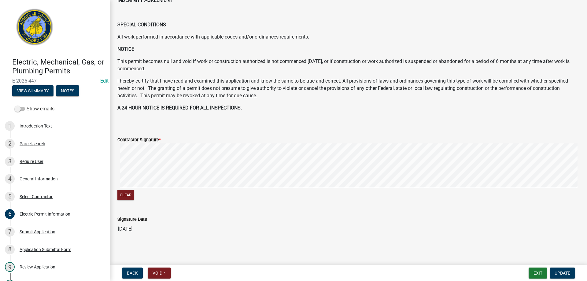
scroll to position [277, 0]
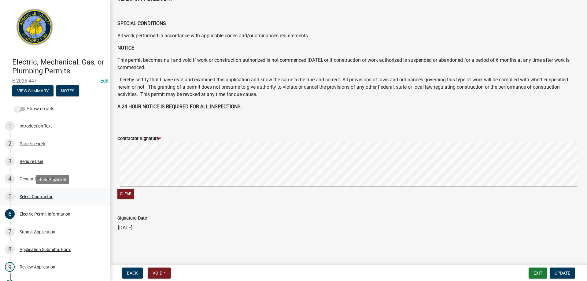
click at [23, 196] on div "Select Contractor" at bounding box center [36, 196] width 33 height 4
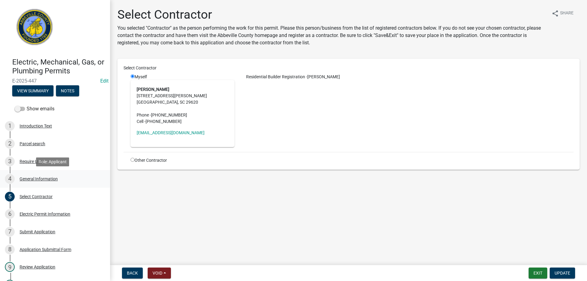
click at [29, 182] on div "4 General Information" at bounding box center [52, 179] width 95 height 10
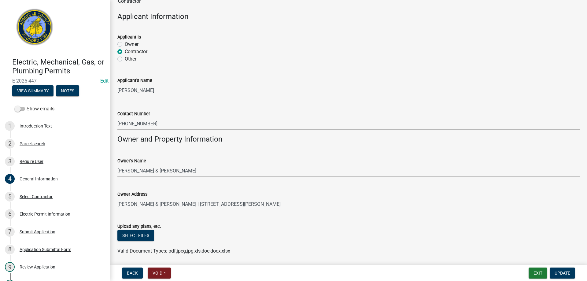
scroll to position [306, 0]
